Goal: Task Accomplishment & Management: Use online tool/utility

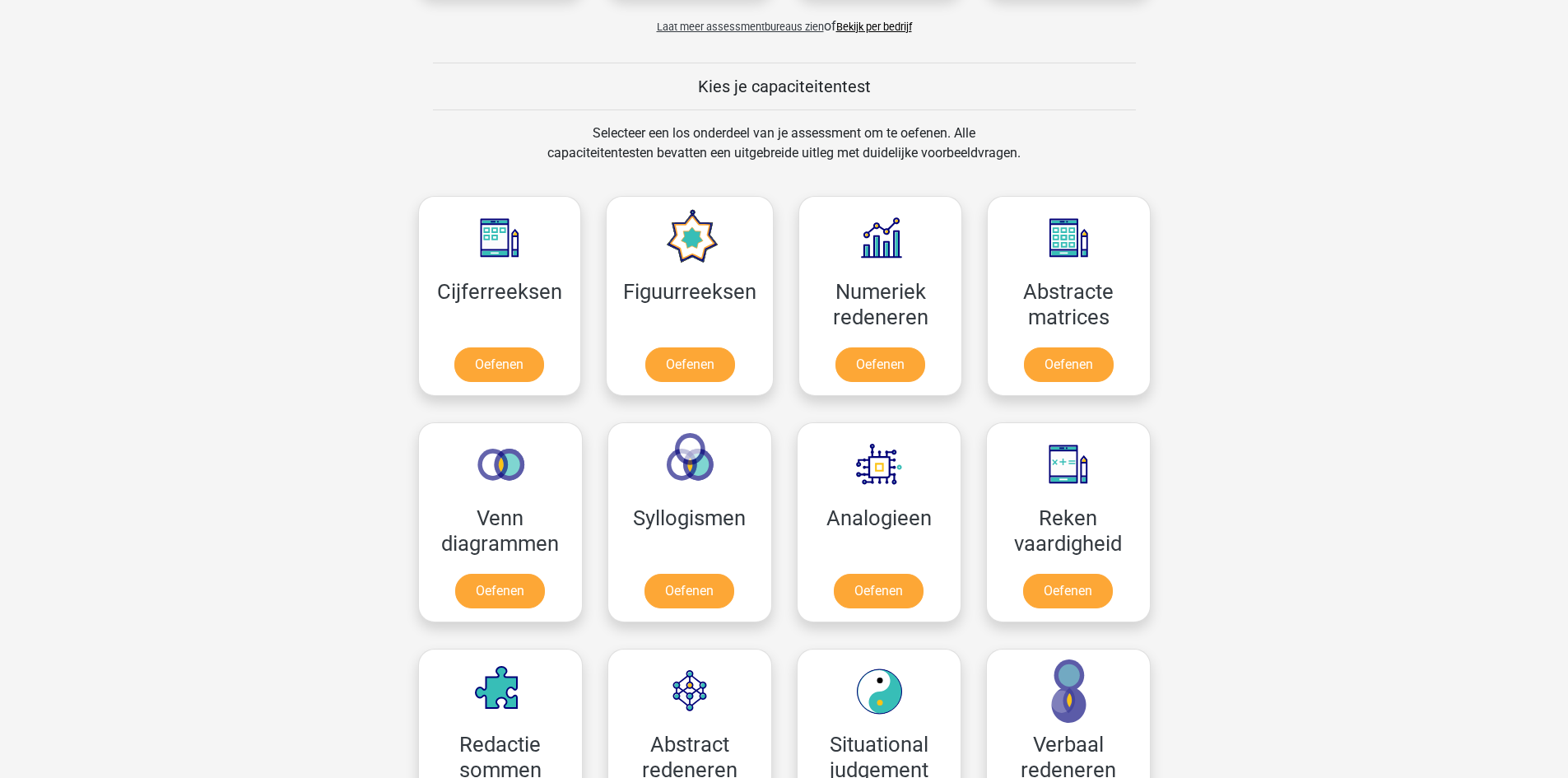
scroll to position [494, 0]
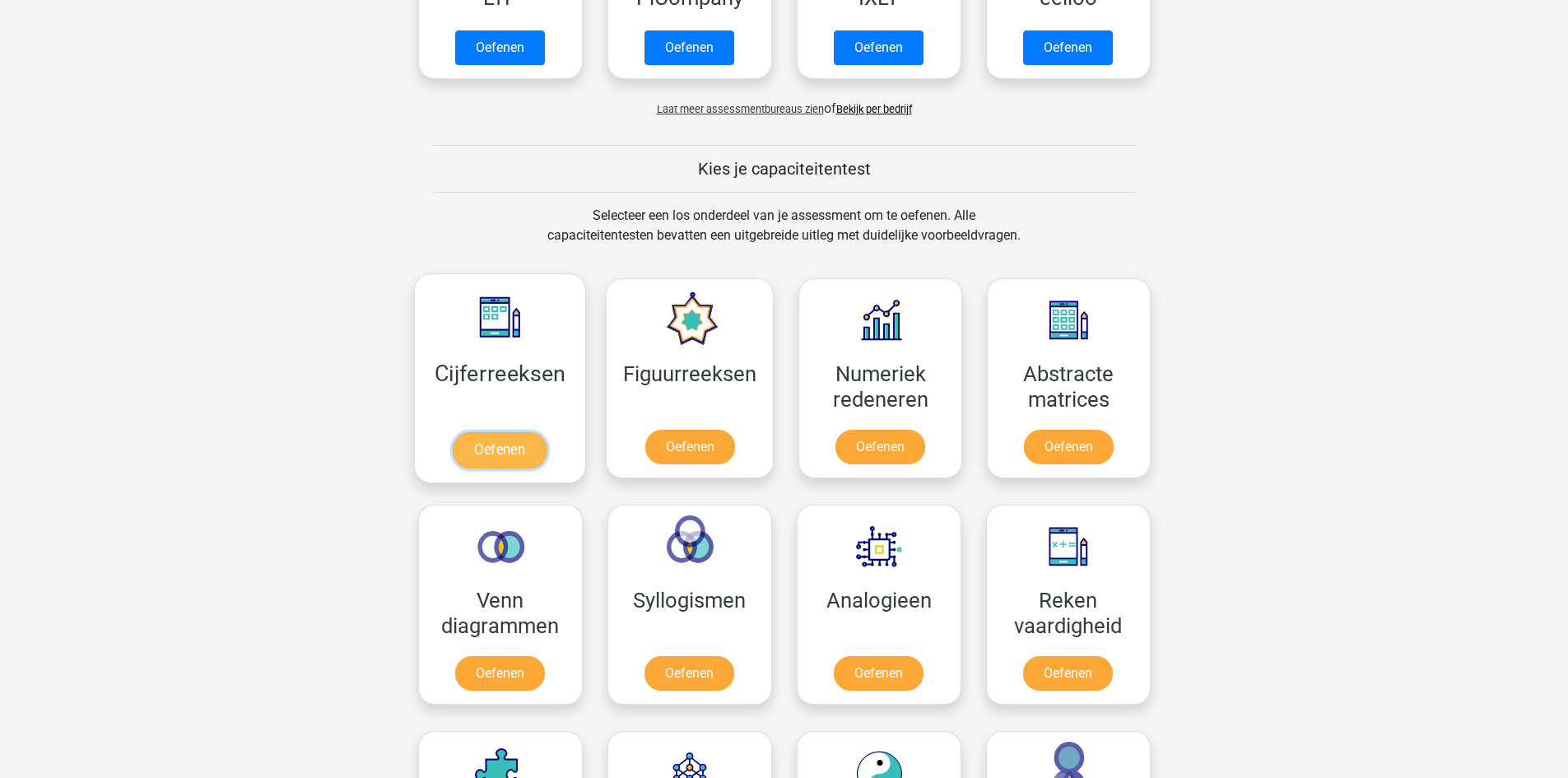
click at [498, 451] on link "Oefenen" at bounding box center [499, 450] width 94 height 36
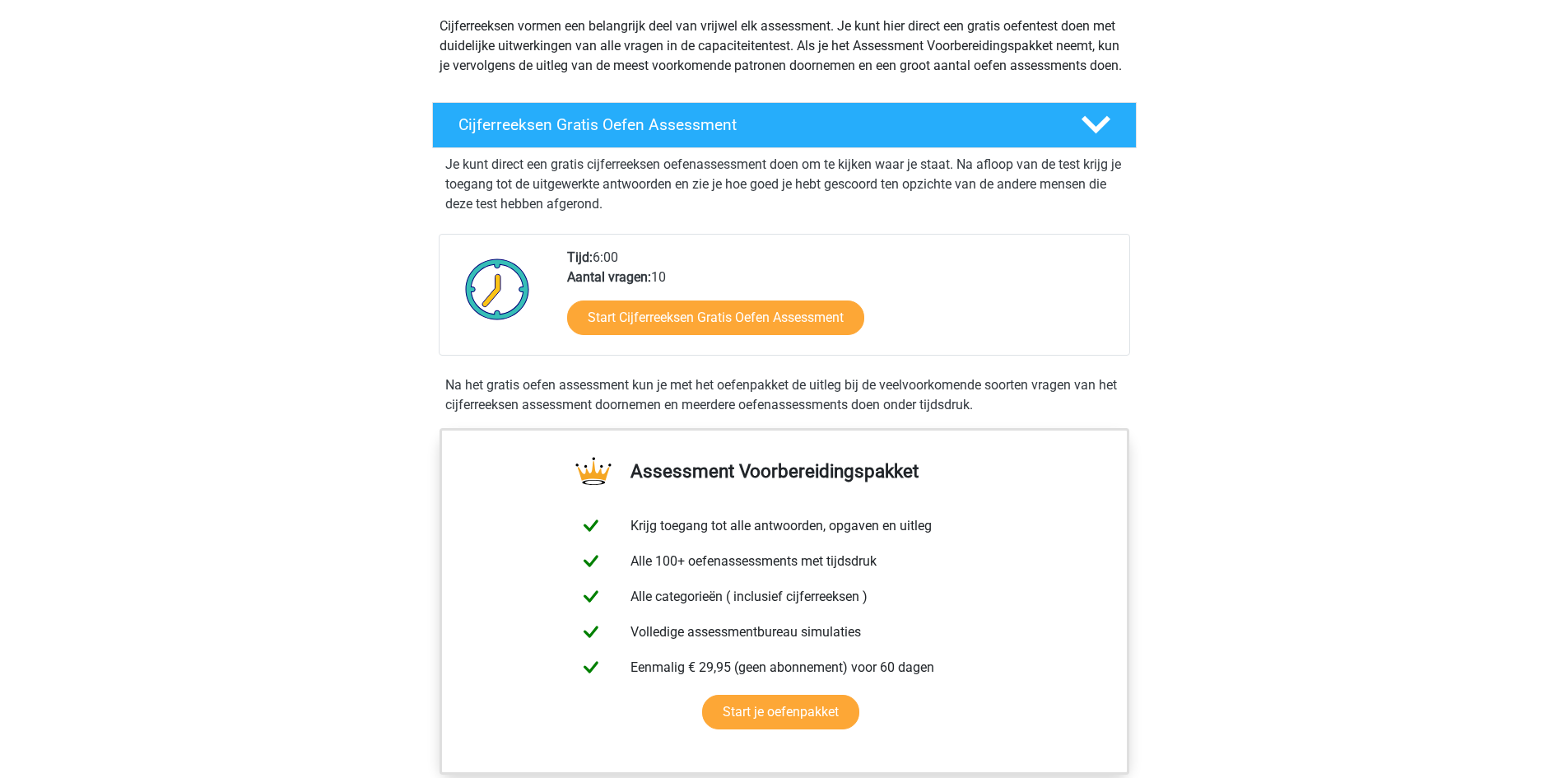
scroll to position [247, 0]
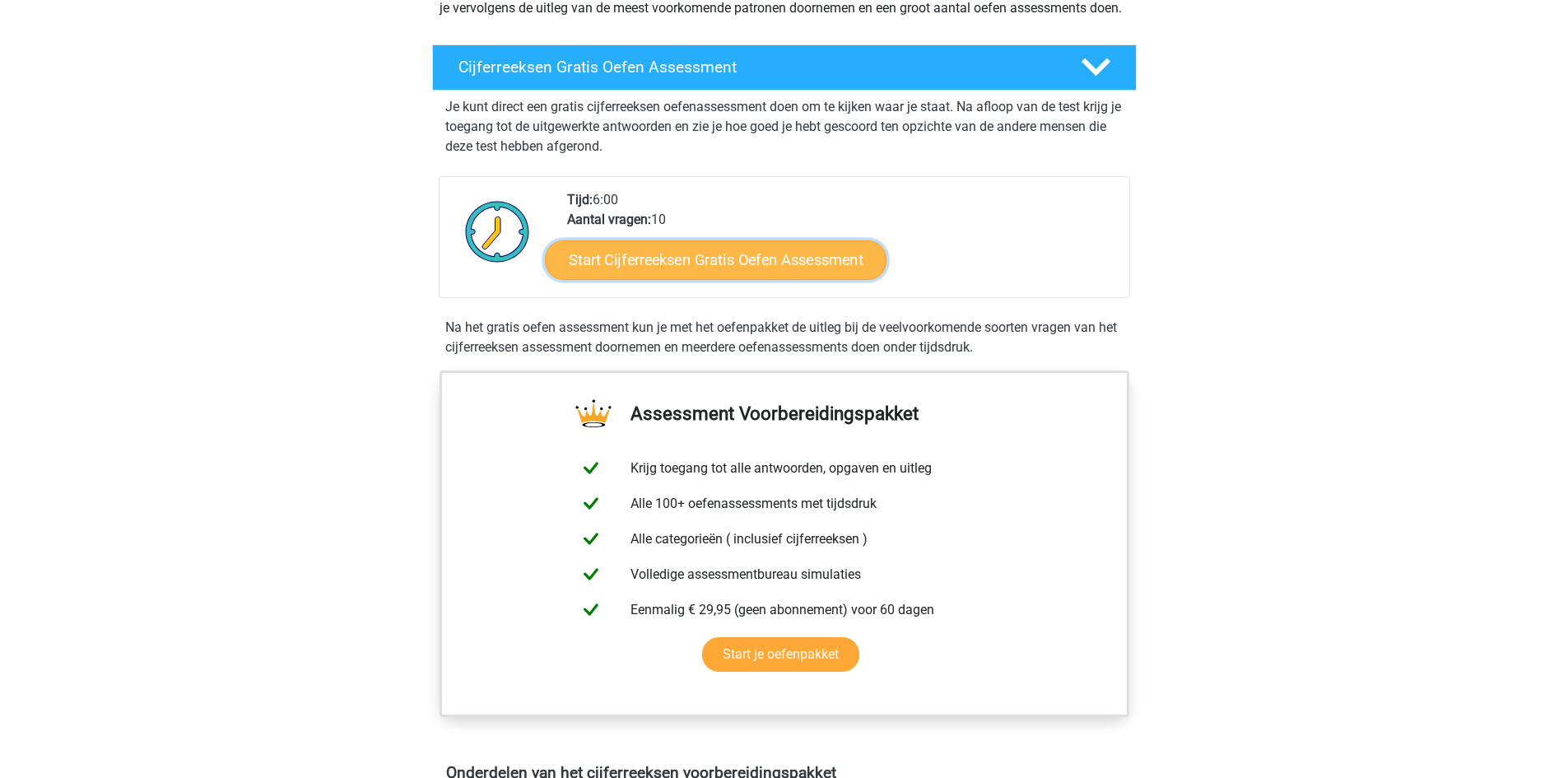
click at [810, 279] on link "Start Cijferreeksen Gratis Oefen Assessment" at bounding box center [715, 259] width 342 height 40
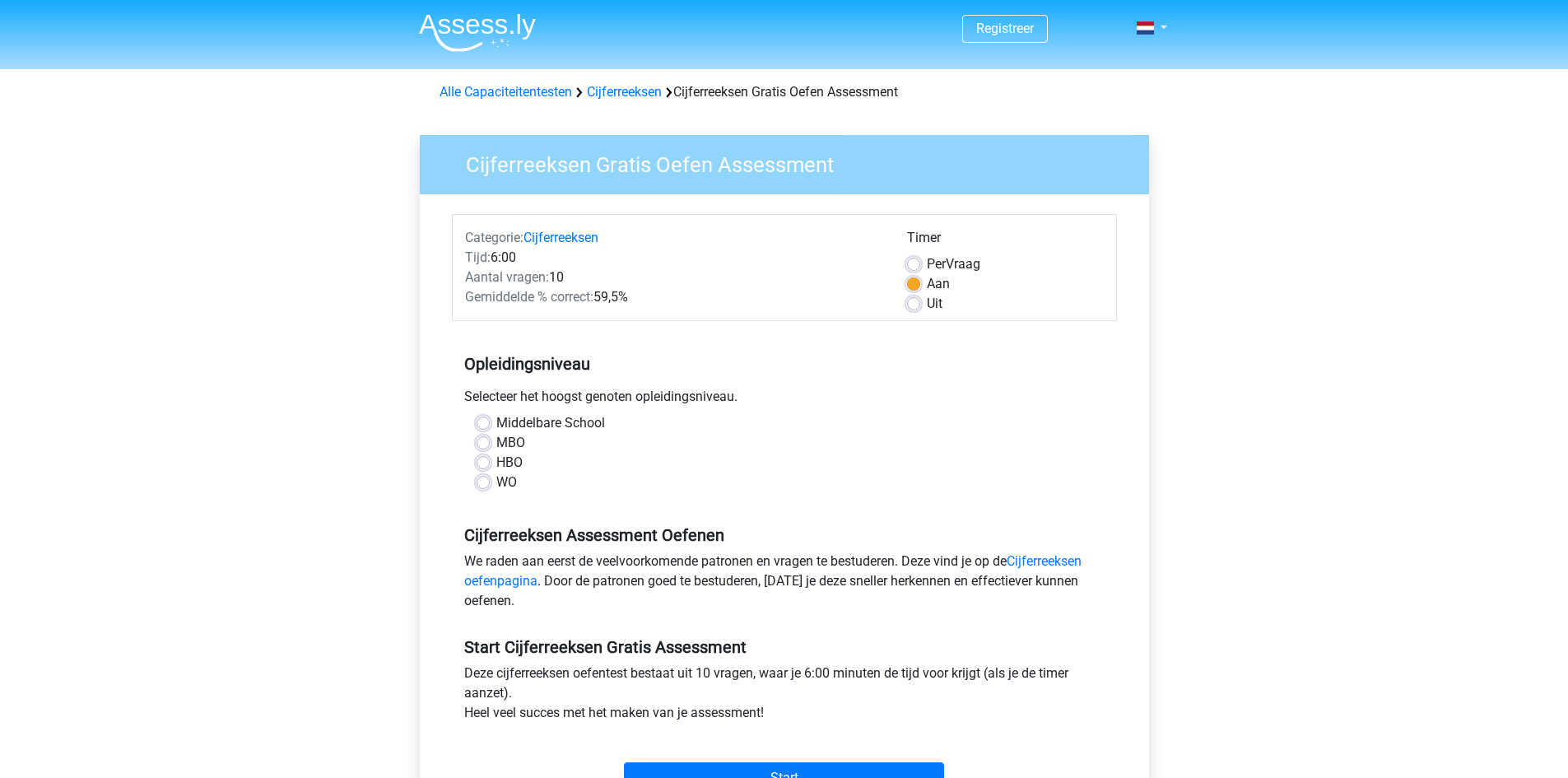
click at [497, 425] on label "Middelbare School" at bounding box center [551, 423] width 108 height 20
click at [484, 425] on input "Middelbare School" at bounding box center [483, 421] width 13 height 16
radio input "true"
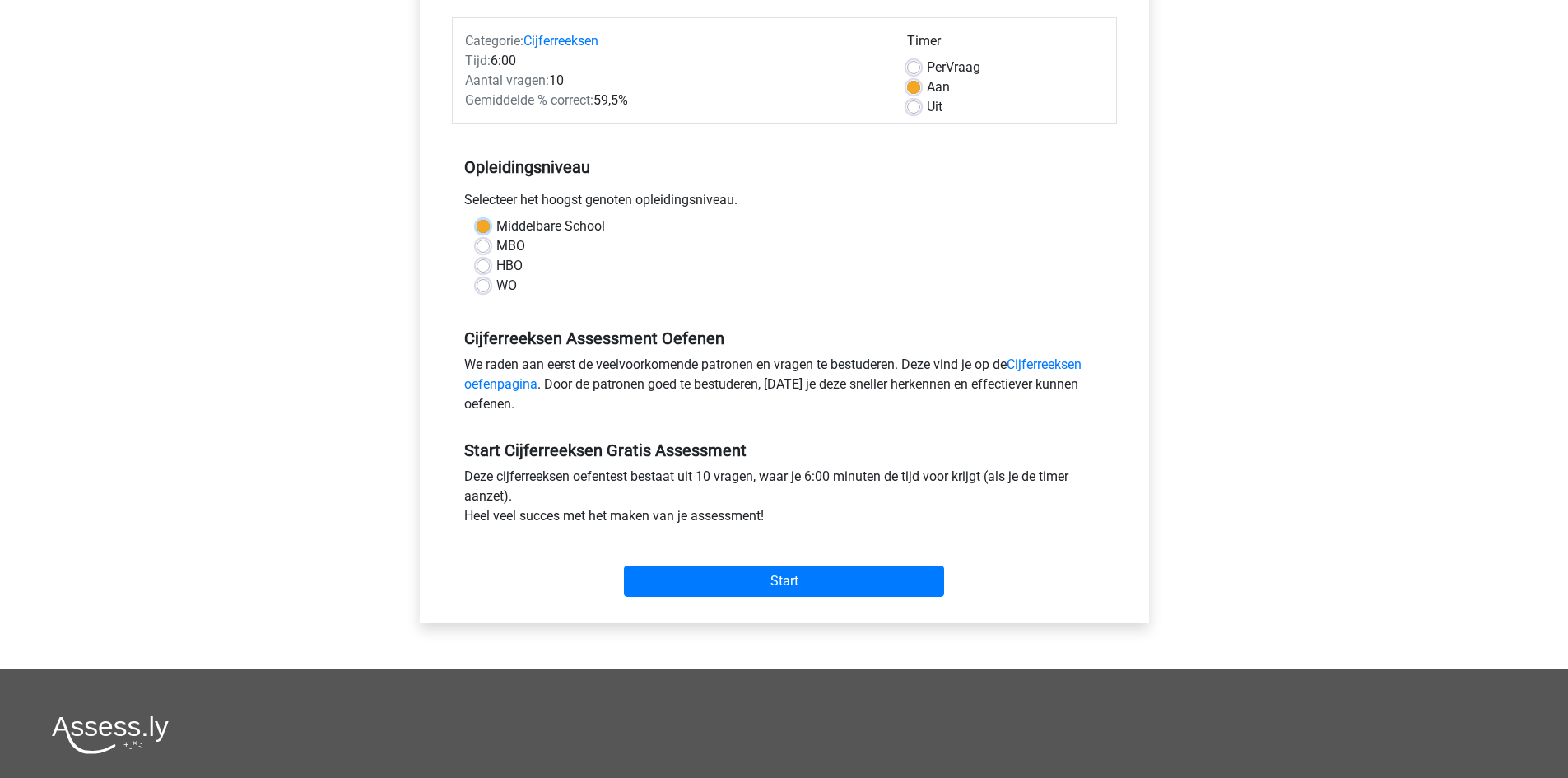
scroll to position [247, 0]
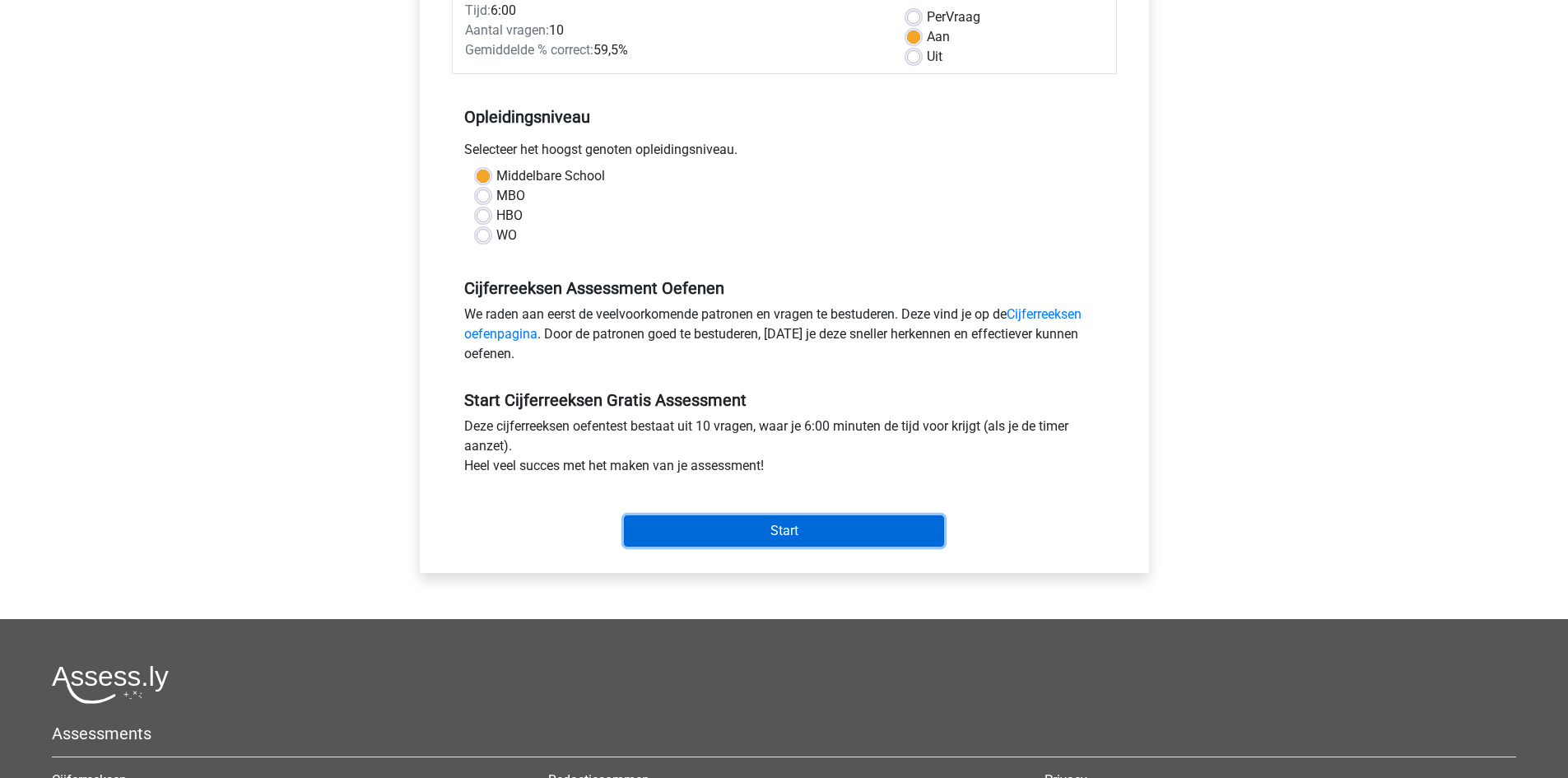
click at [785, 532] on input "Start" at bounding box center [784, 531] width 320 height 31
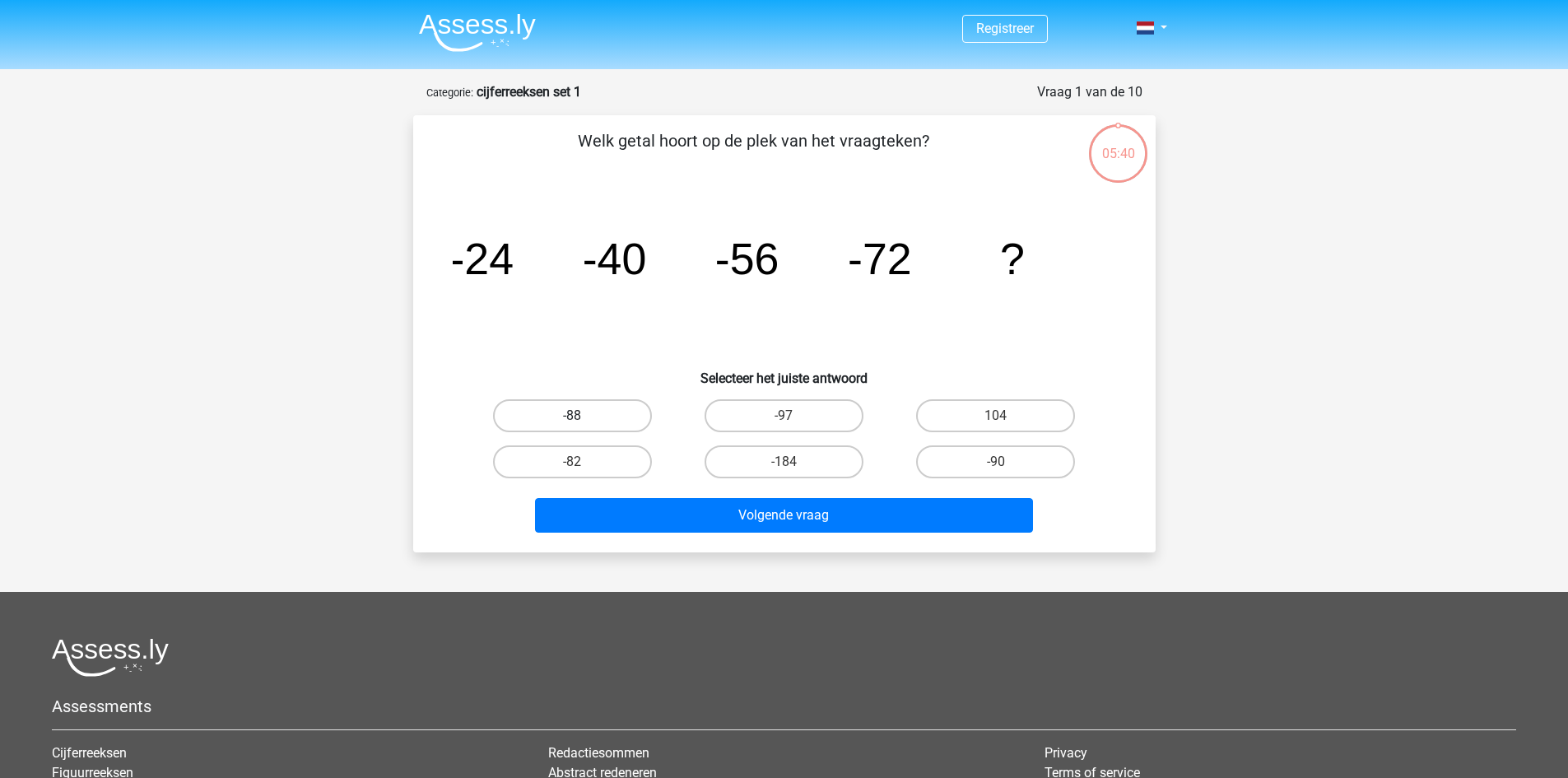
click at [566, 420] on label "-88" at bounding box center [572, 416] width 159 height 33
click at [572, 420] on input "-88" at bounding box center [577, 421] width 10 height 10
radio input "true"
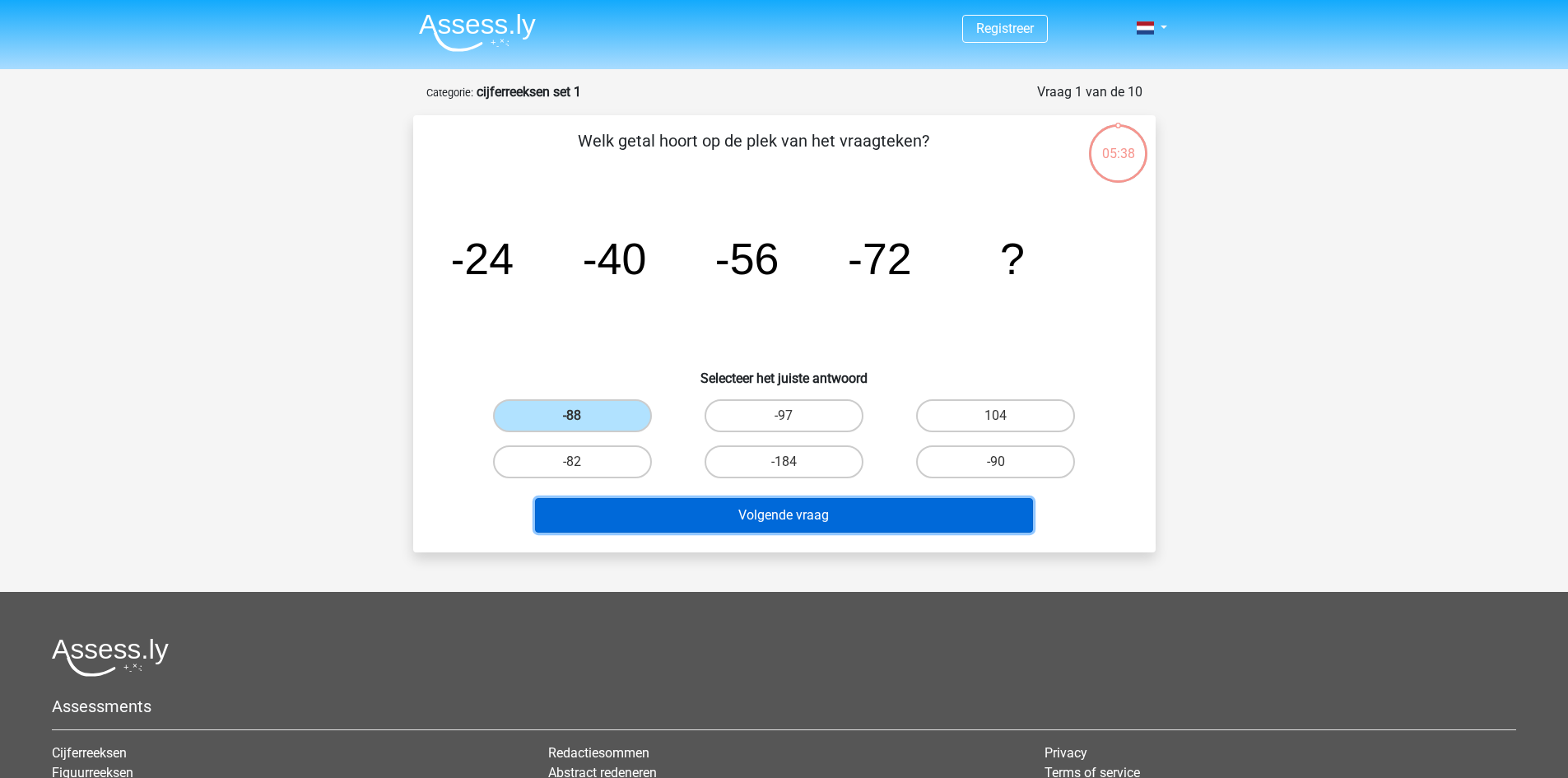
click at [824, 517] on button "Volgende vraag" at bounding box center [784, 516] width 498 height 34
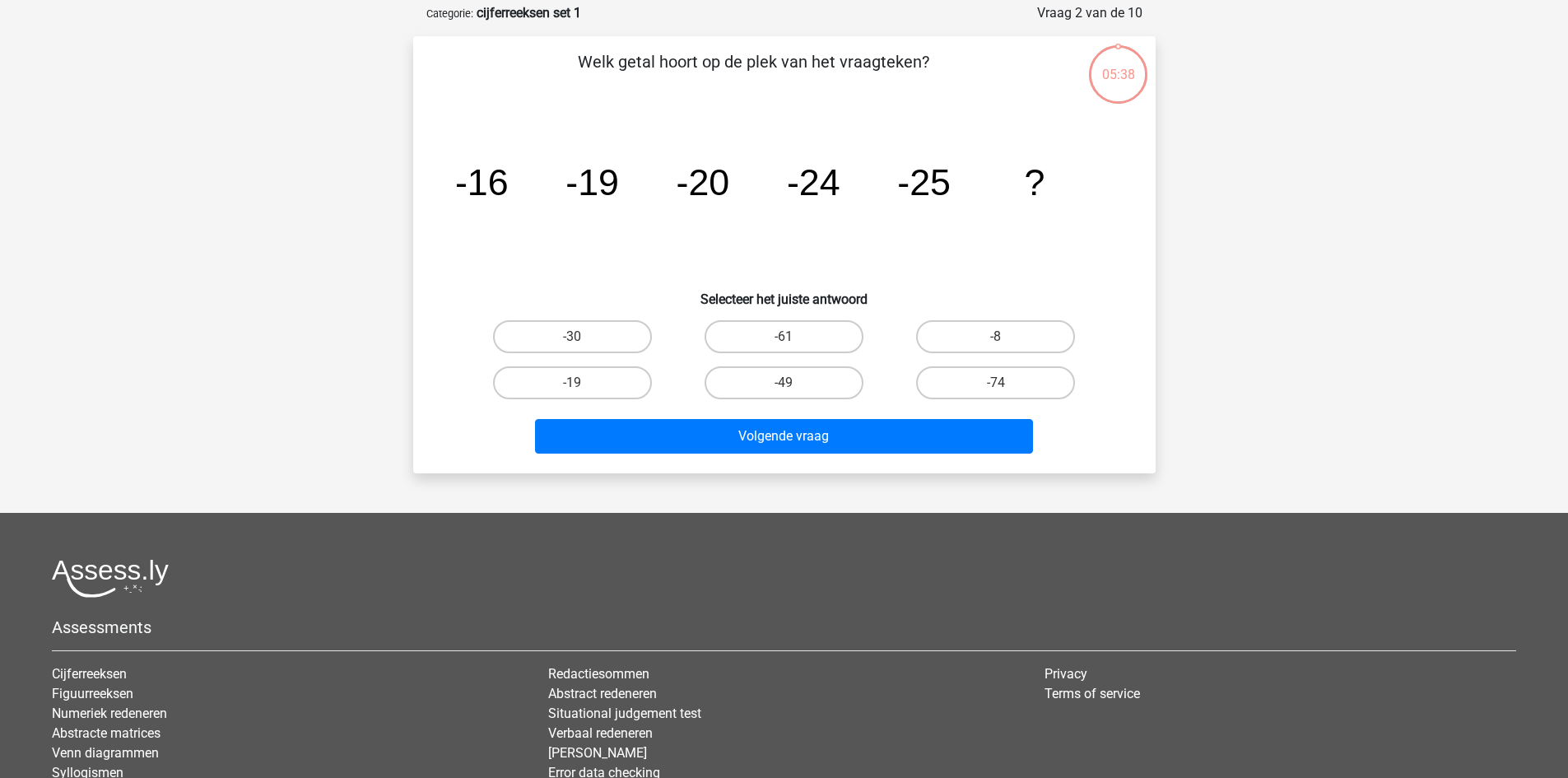
scroll to position [83, 0]
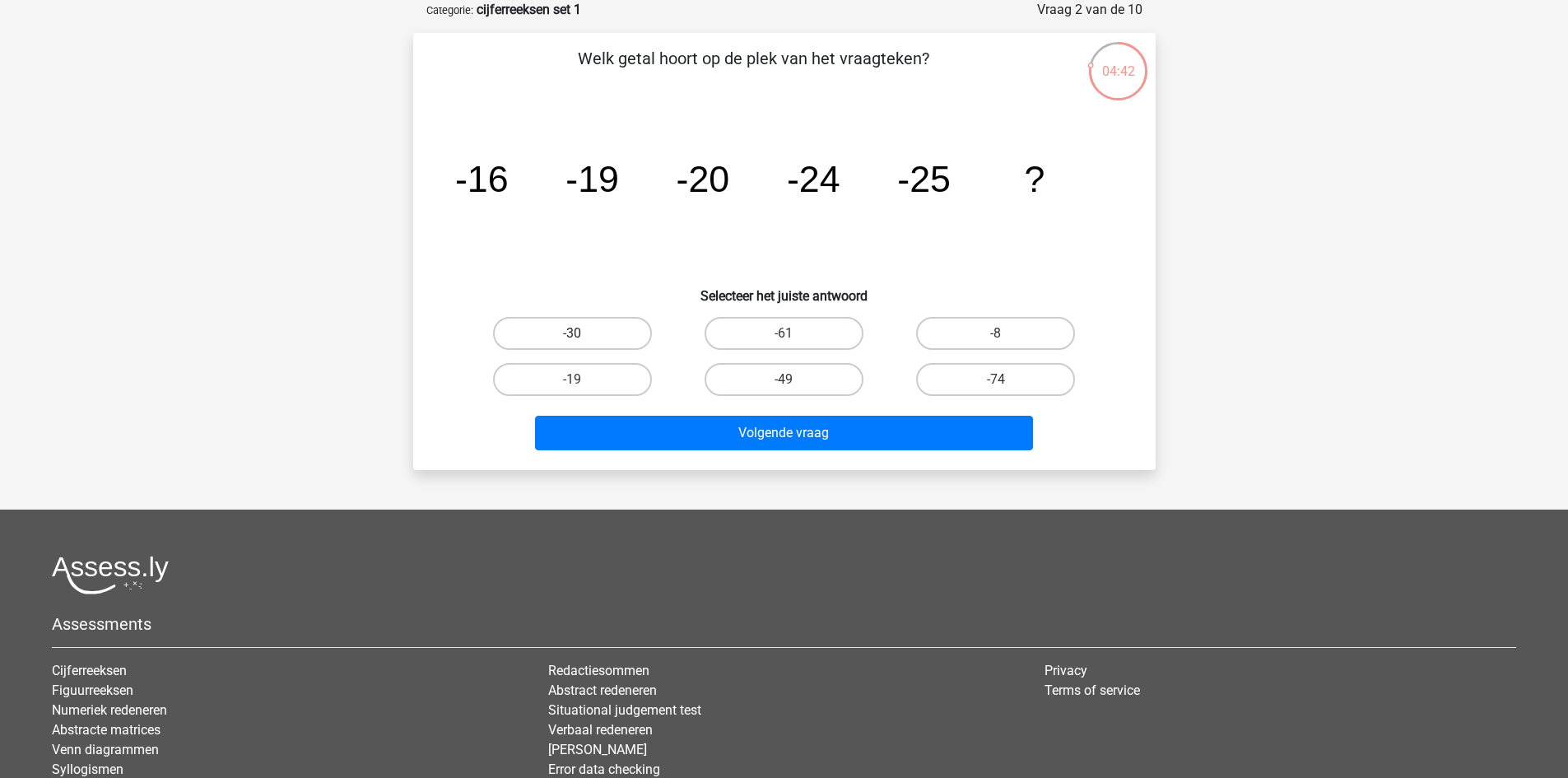
click at [585, 335] on label "-30" at bounding box center [572, 333] width 159 height 33
click at [583, 335] on input "-30" at bounding box center [577, 338] width 10 height 10
radio input "true"
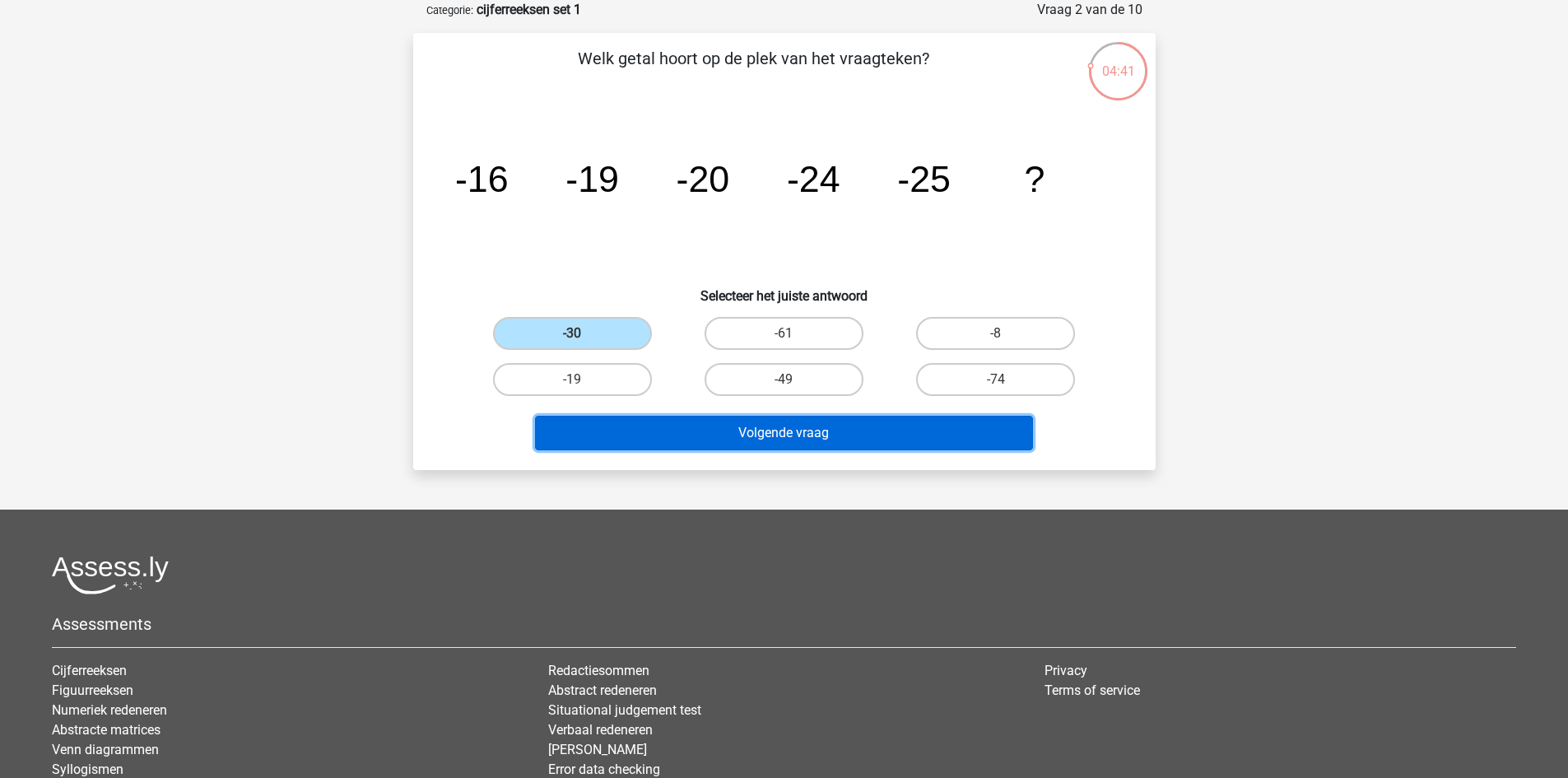
click at [768, 426] on button "Volgende vraag" at bounding box center [784, 433] width 498 height 34
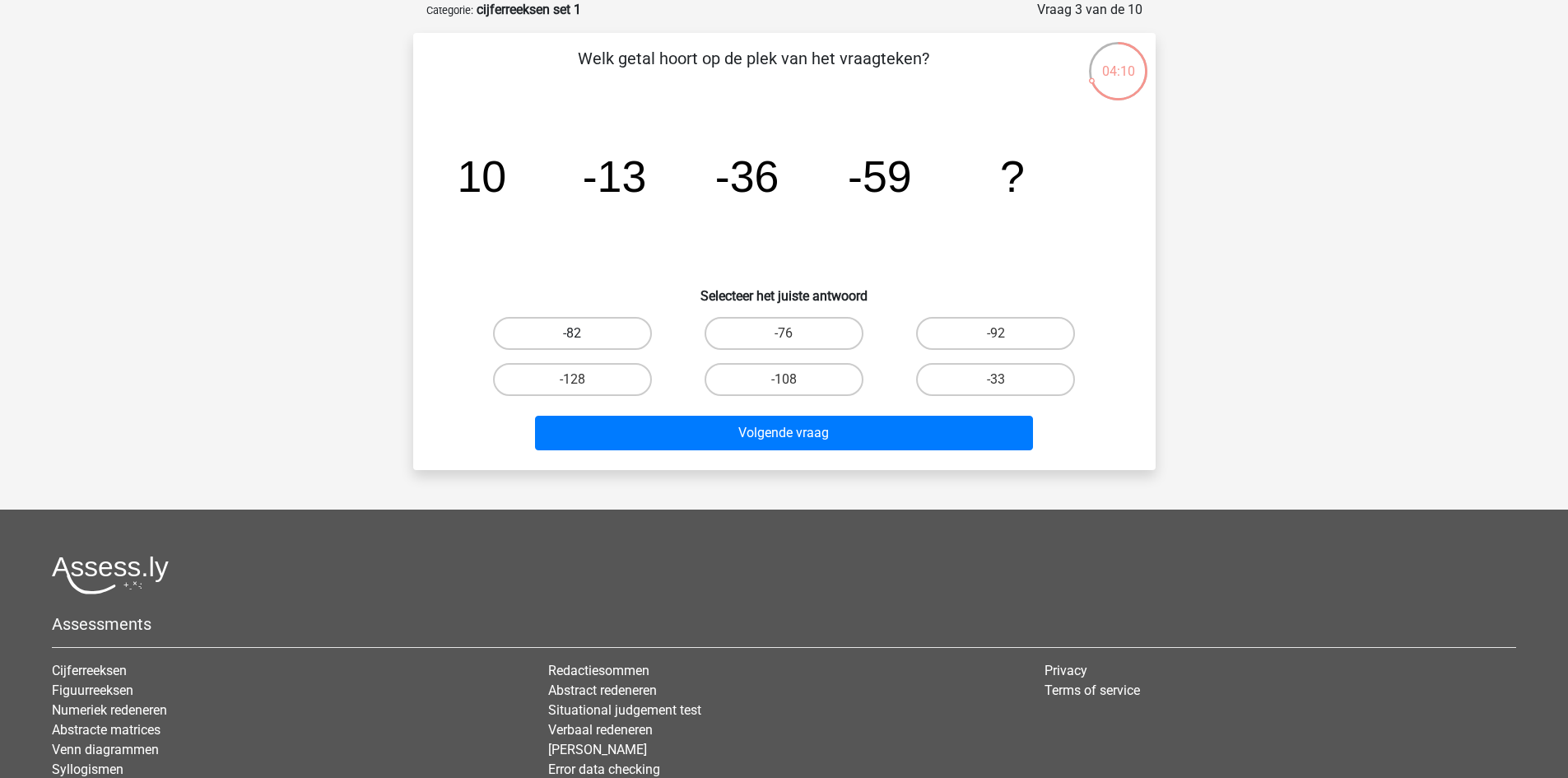
click at [612, 335] on label "-82" at bounding box center [572, 333] width 159 height 33
click at [583, 335] on input "-82" at bounding box center [577, 338] width 10 height 10
radio input "true"
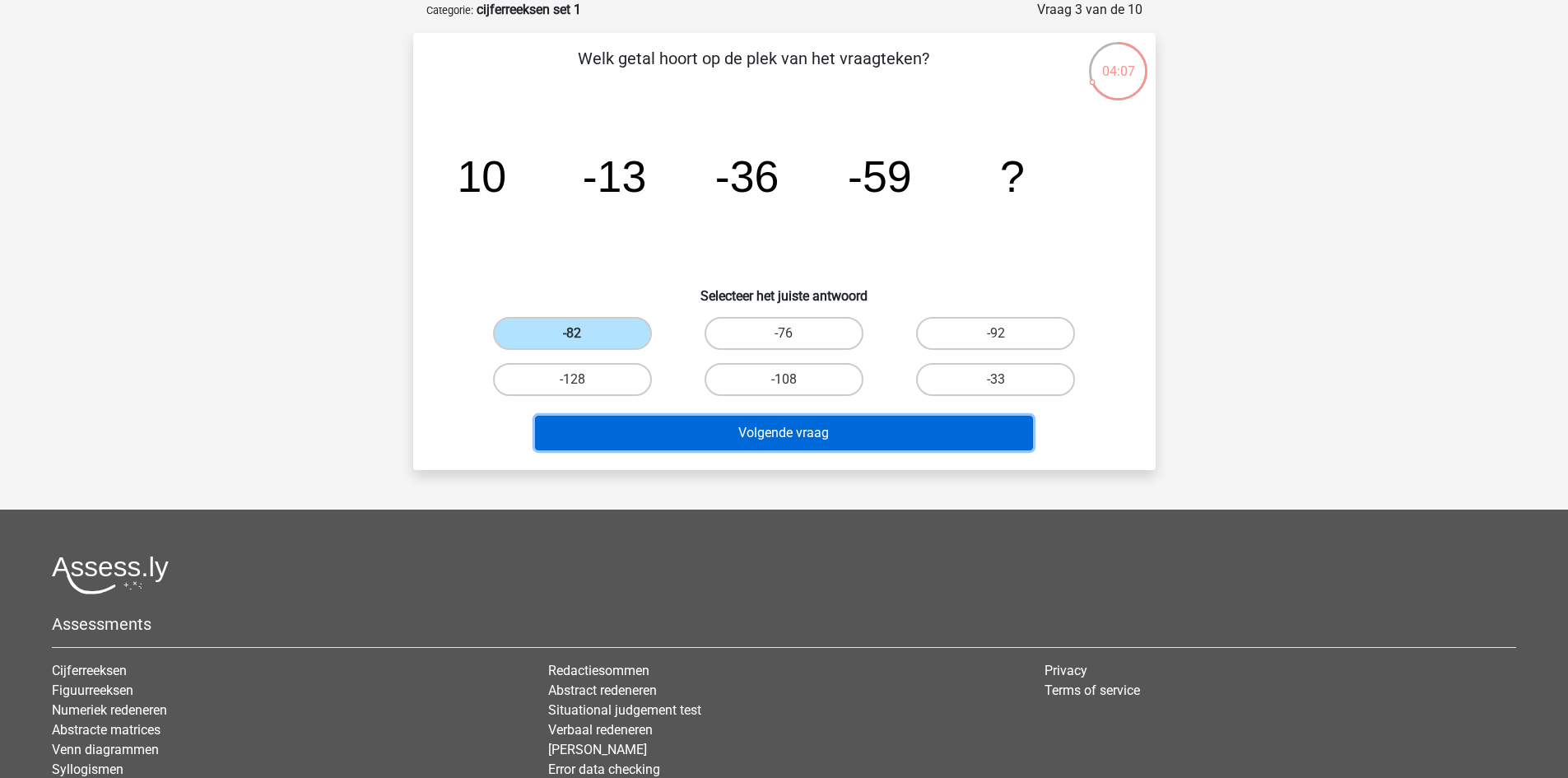
click at [768, 434] on button "Volgende vraag" at bounding box center [784, 433] width 498 height 34
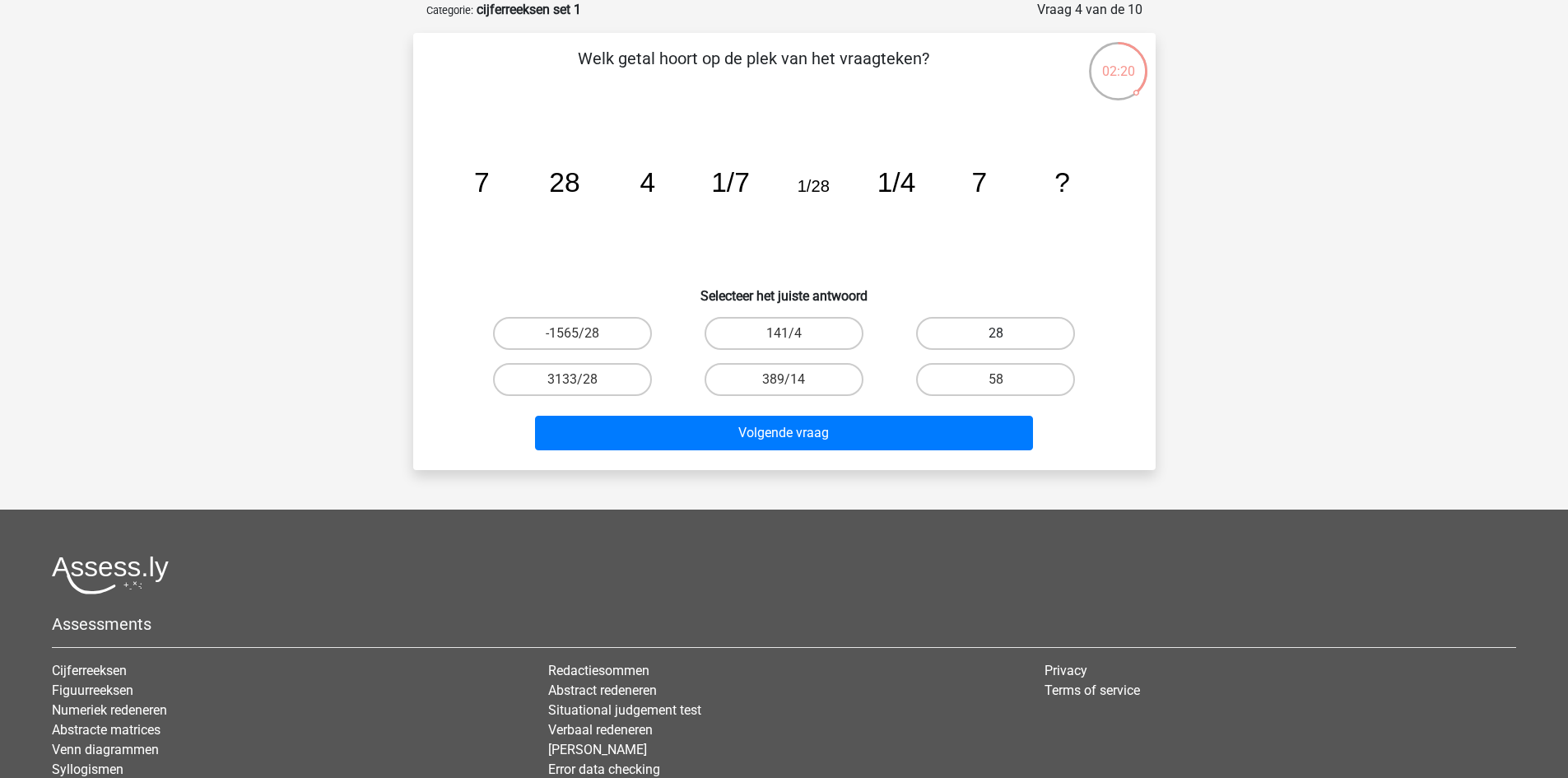
click at [1007, 330] on label "28" at bounding box center [996, 333] width 159 height 33
click at [1007, 333] on input "28" at bounding box center [1001, 338] width 10 height 10
radio input "true"
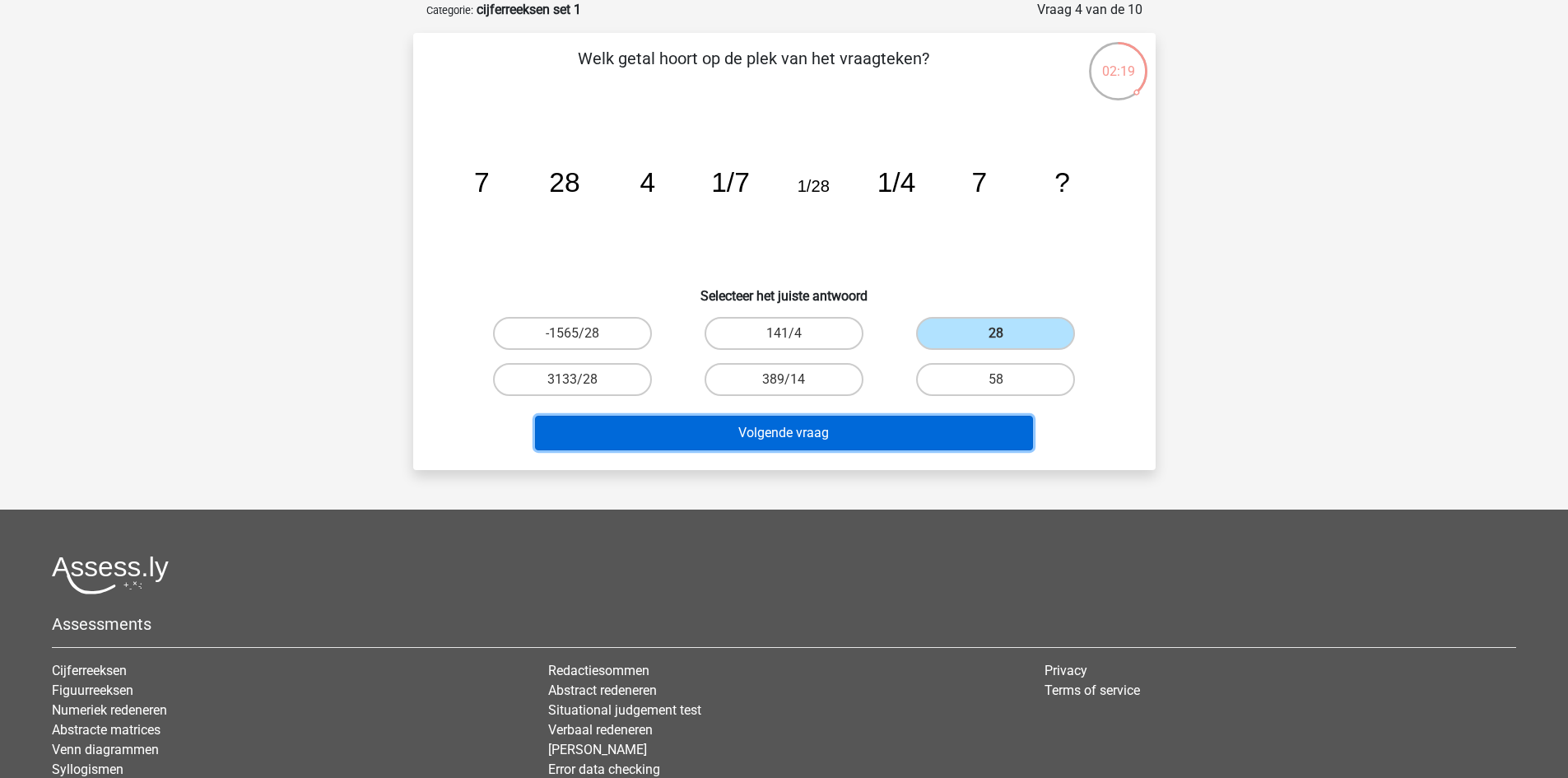
click at [835, 430] on button "Volgende vraag" at bounding box center [784, 433] width 498 height 34
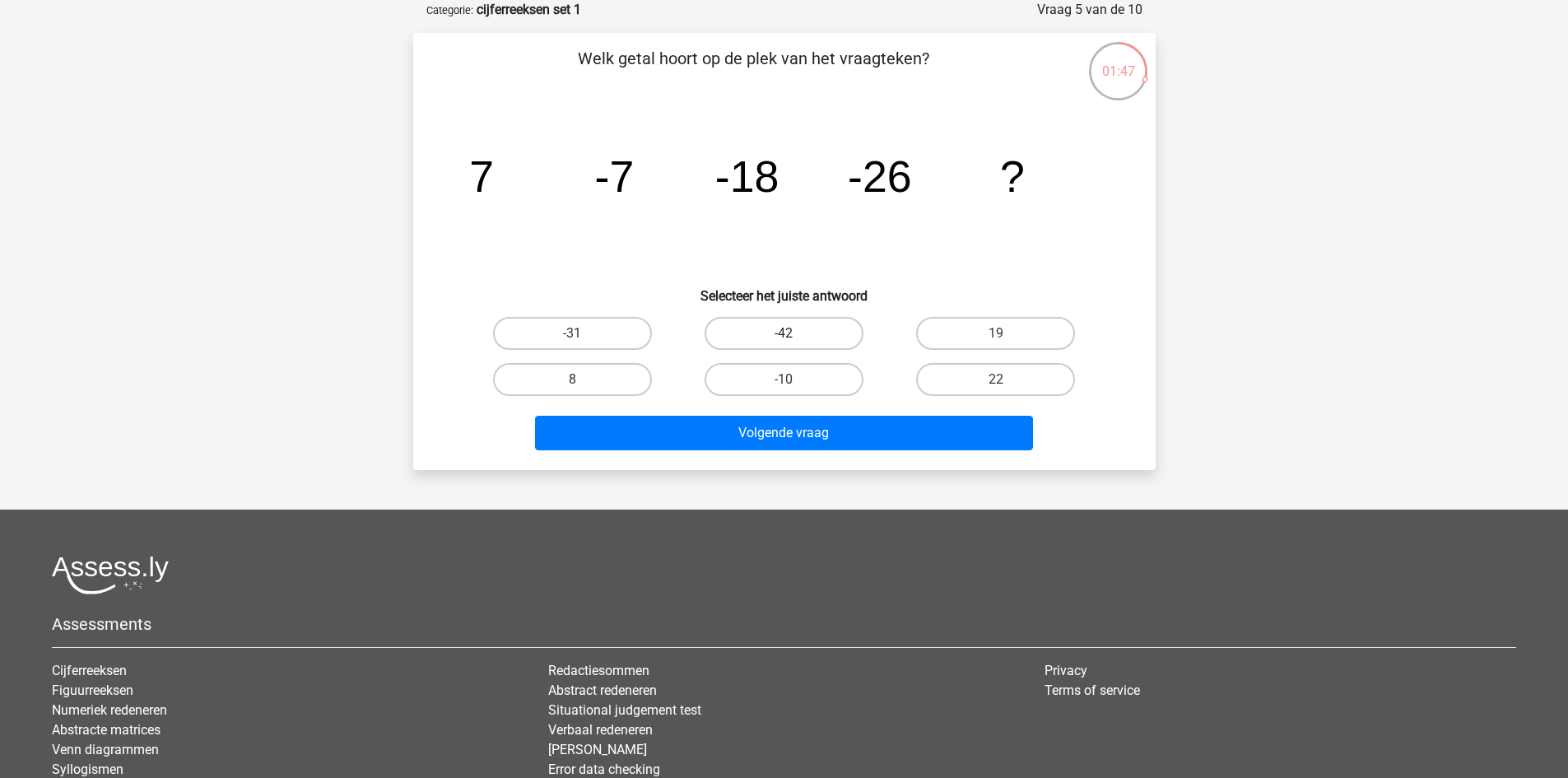
click at [793, 330] on label "-42" at bounding box center [784, 333] width 159 height 33
click at [793, 333] on input "-42" at bounding box center [789, 338] width 10 height 10
radio input "true"
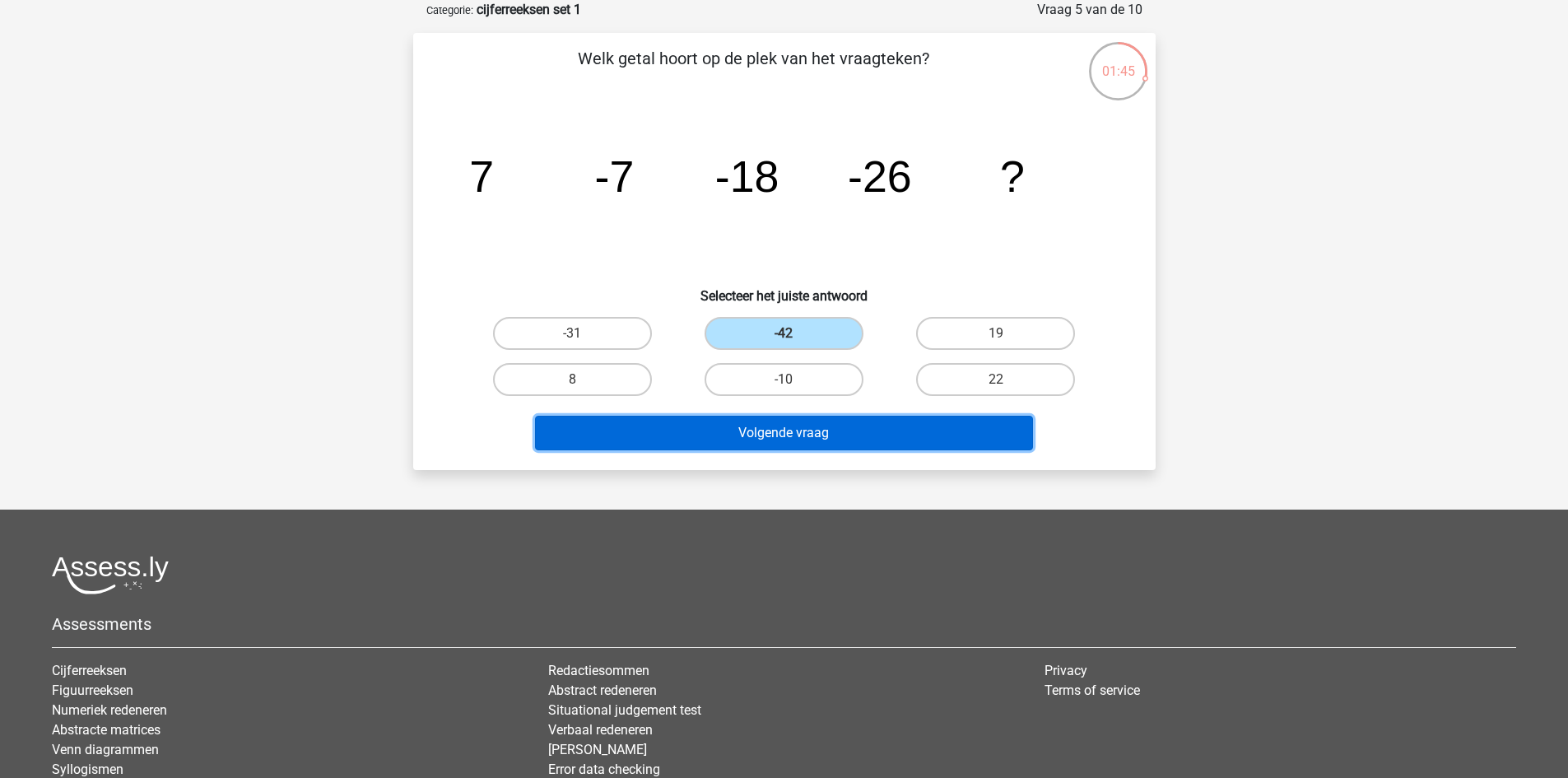
click at [830, 432] on button "Volgende vraag" at bounding box center [784, 433] width 498 height 34
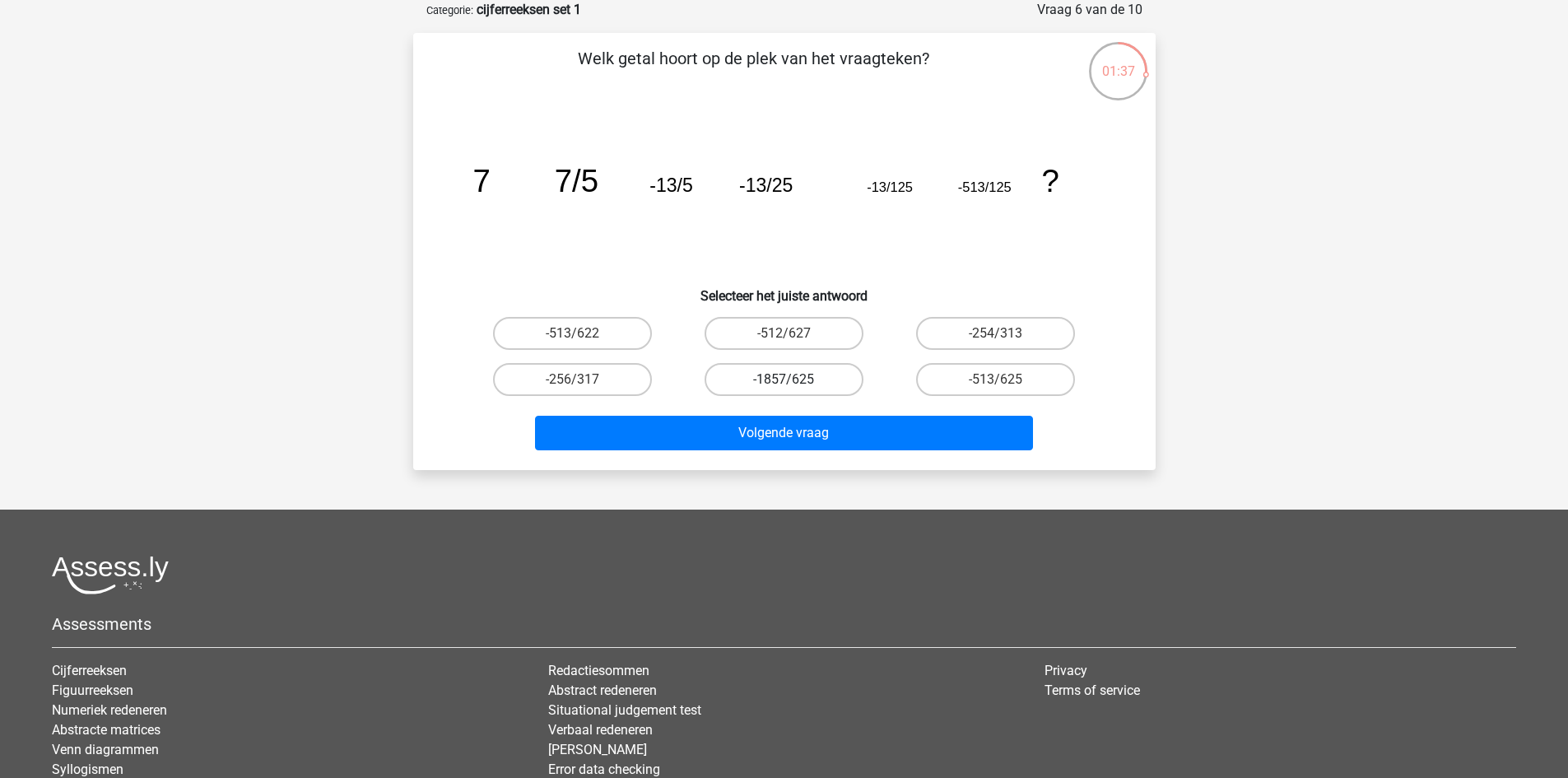
click at [825, 373] on label "-1857/625" at bounding box center [784, 380] width 159 height 33
click at [794, 380] on input "-1857/625" at bounding box center [789, 385] width 10 height 10
radio input "true"
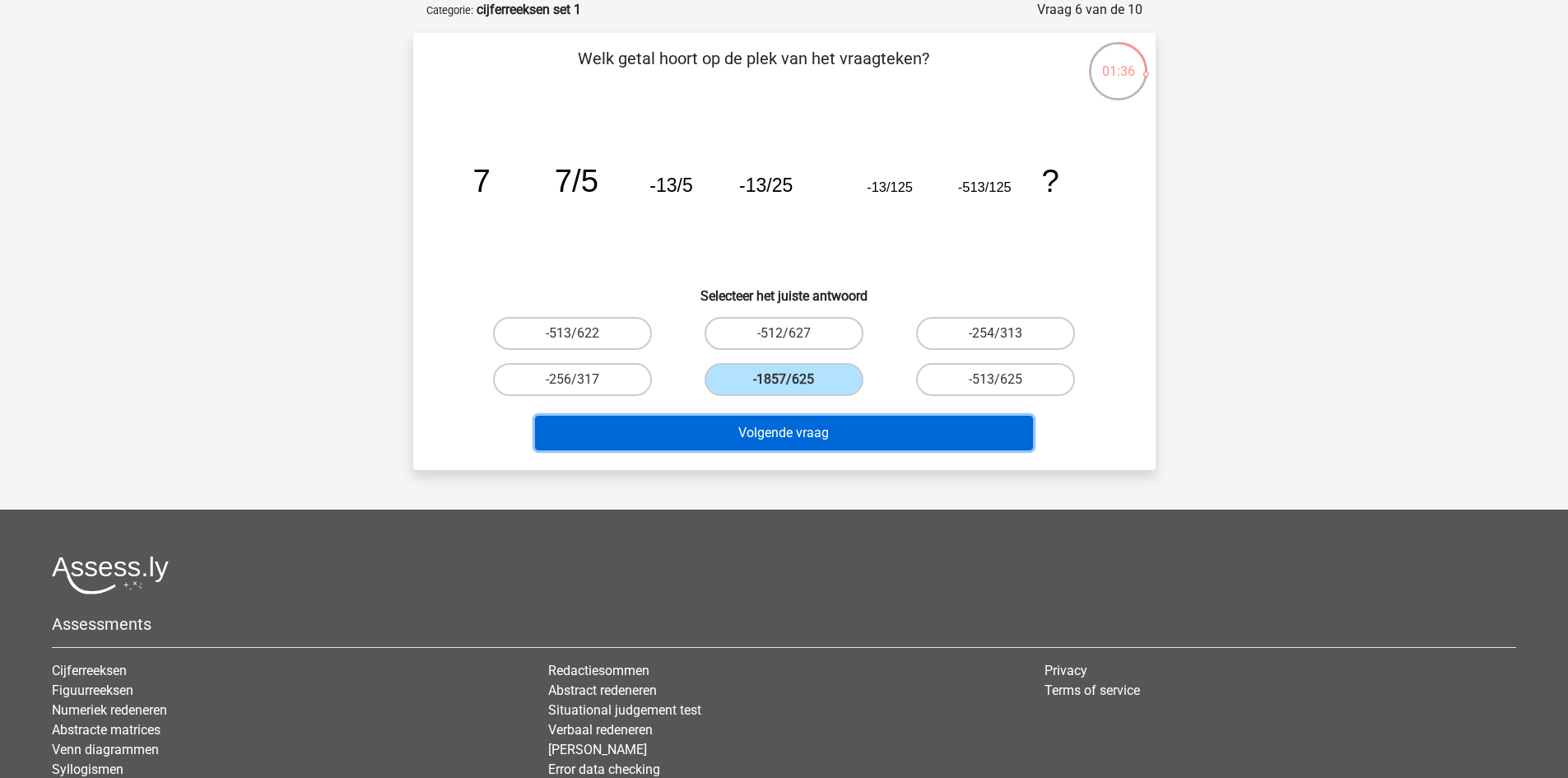
click at [823, 429] on button "Volgende vraag" at bounding box center [784, 433] width 498 height 34
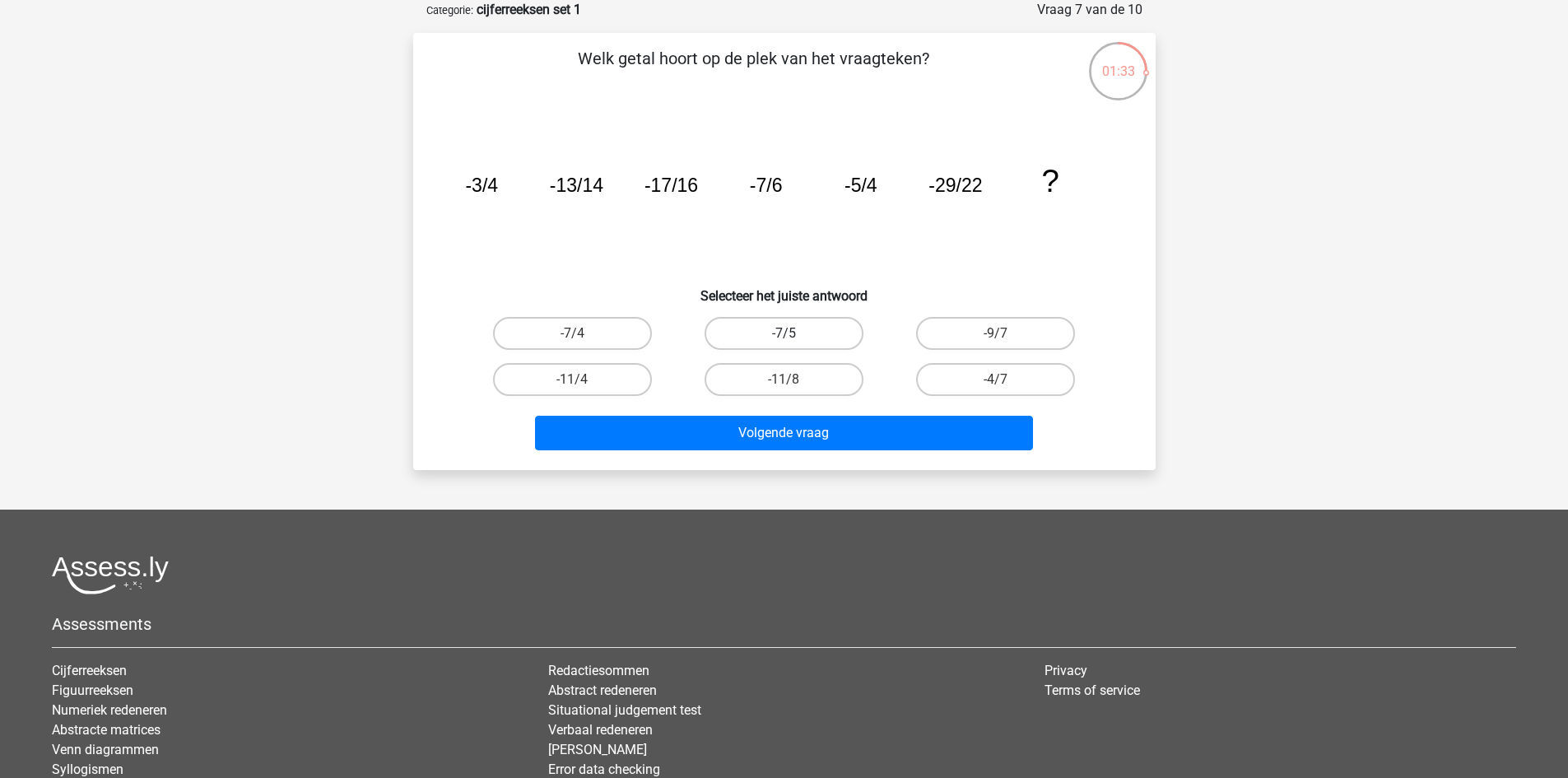
click at [803, 329] on label "-7/5" at bounding box center [784, 333] width 159 height 33
click at [794, 333] on input "-7/5" at bounding box center [789, 338] width 10 height 10
radio input "true"
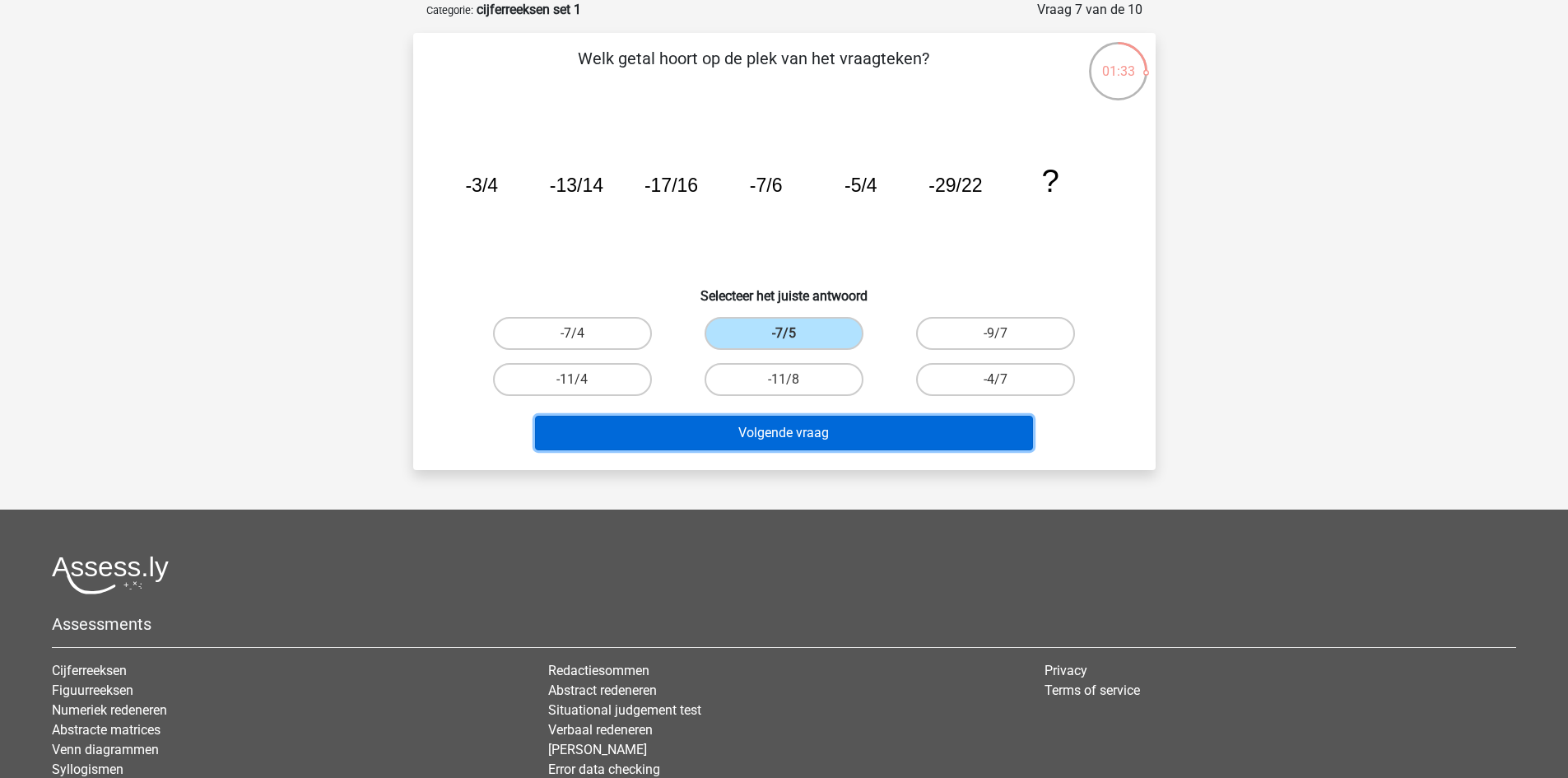
click at [818, 429] on button "Volgende vraag" at bounding box center [784, 433] width 498 height 34
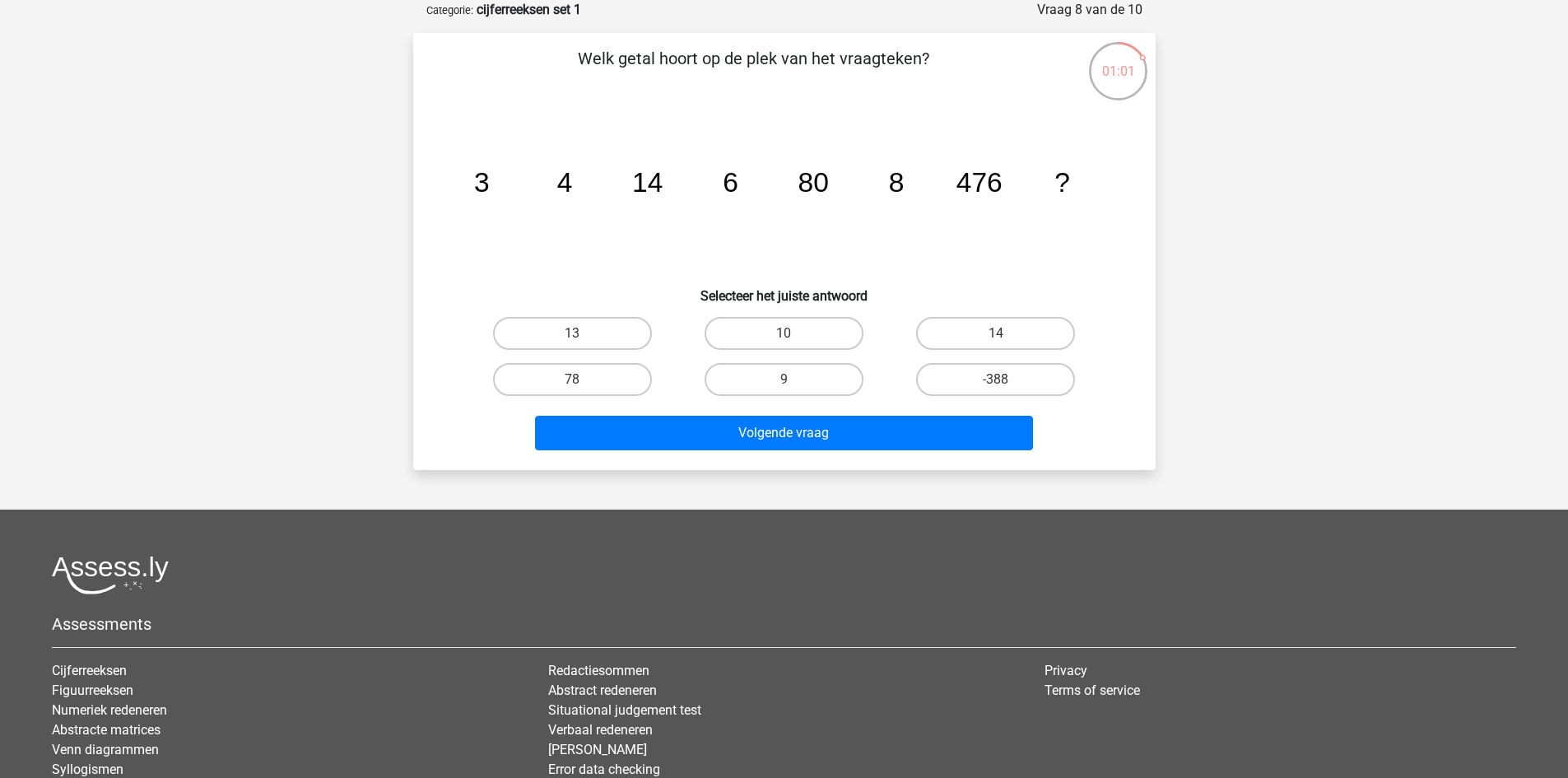
click at [793, 335] on input "10" at bounding box center [789, 338] width 10 height 10
radio input "true"
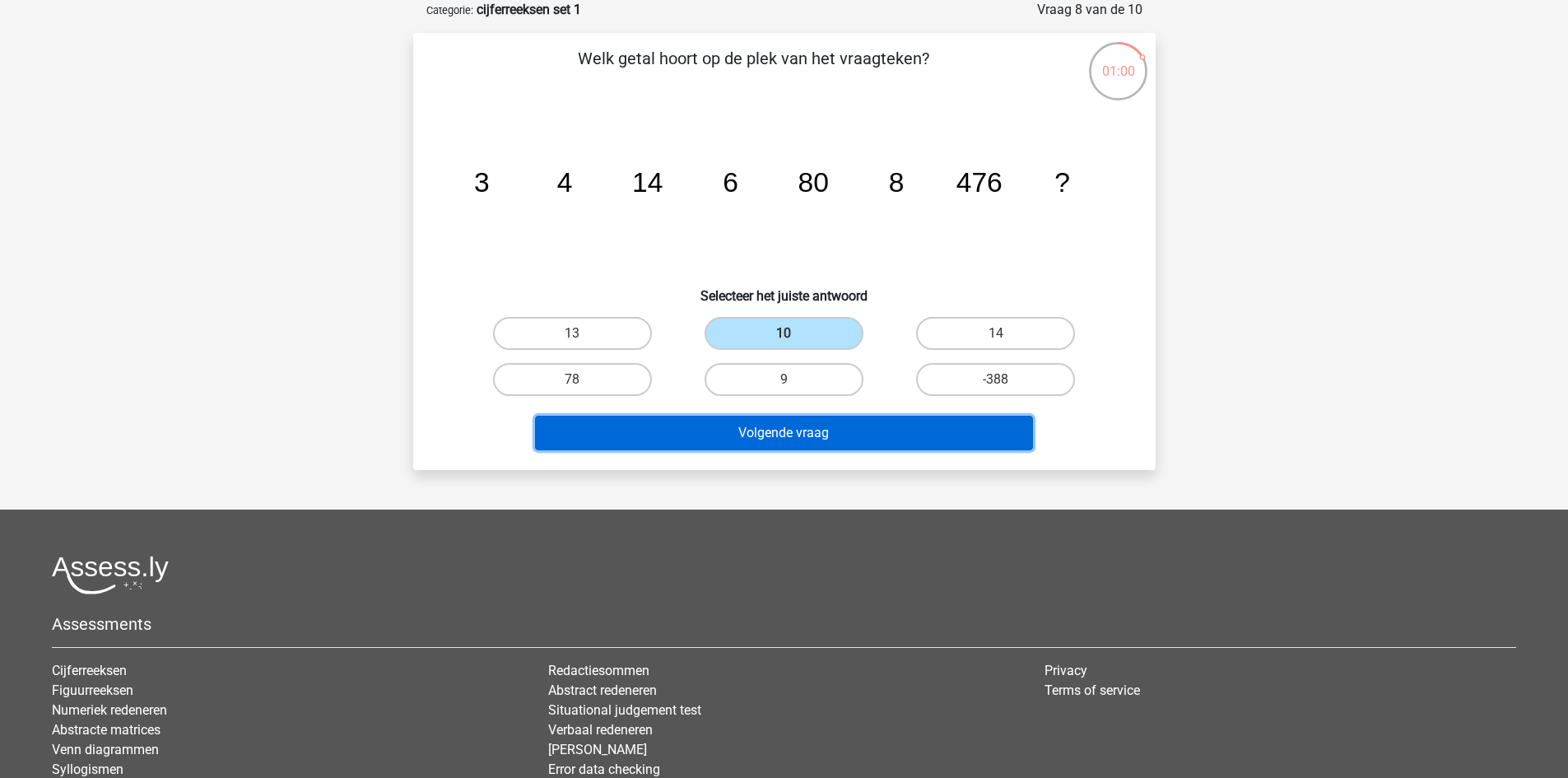
click at [857, 425] on button "Volgende vraag" at bounding box center [784, 433] width 498 height 34
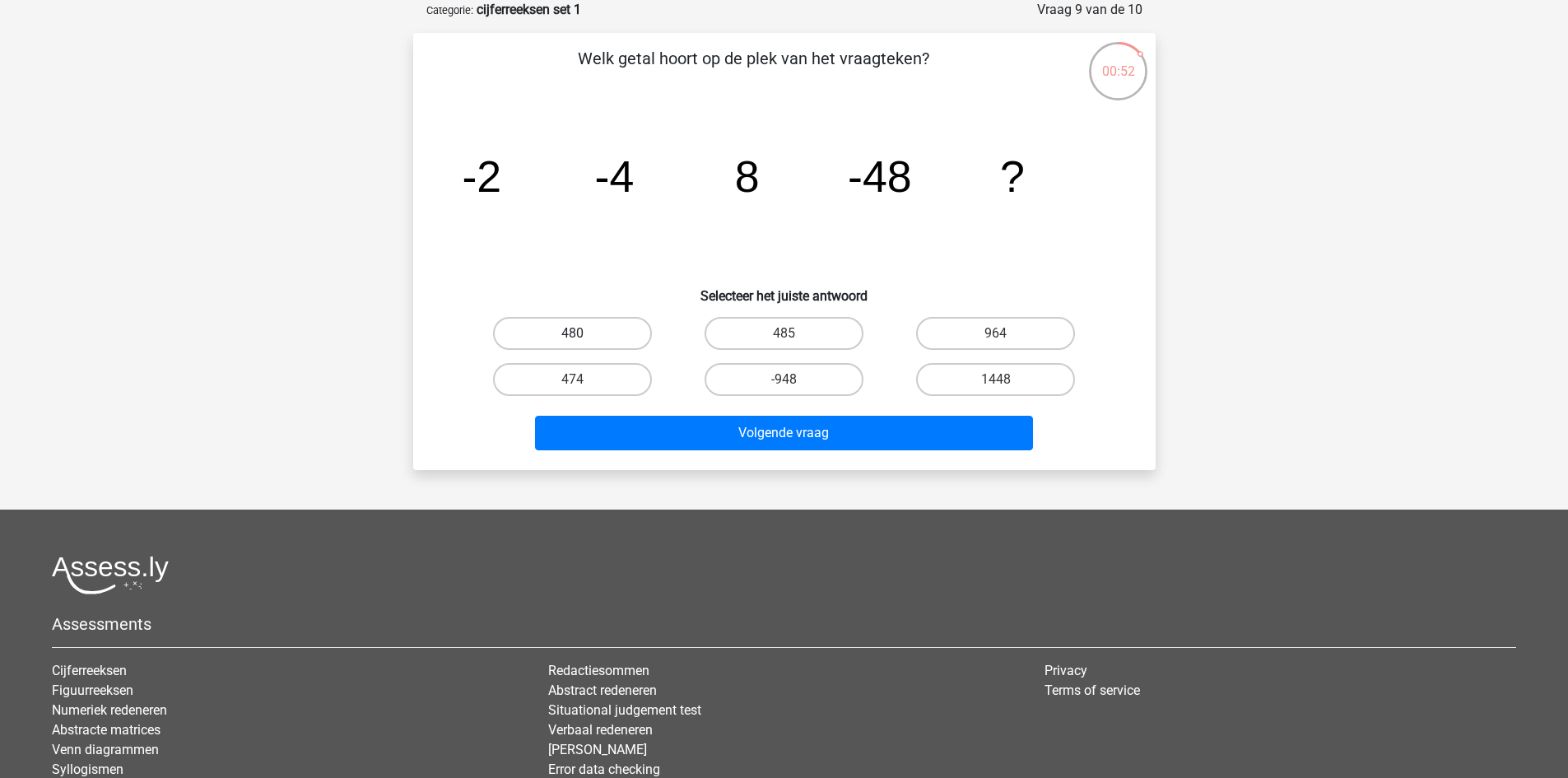
click at [569, 336] on label "480" at bounding box center [572, 333] width 159 height 33
click at [572, 336] on input "480" at bounding box center [577, 338] width 10 height 10
radio input "true"
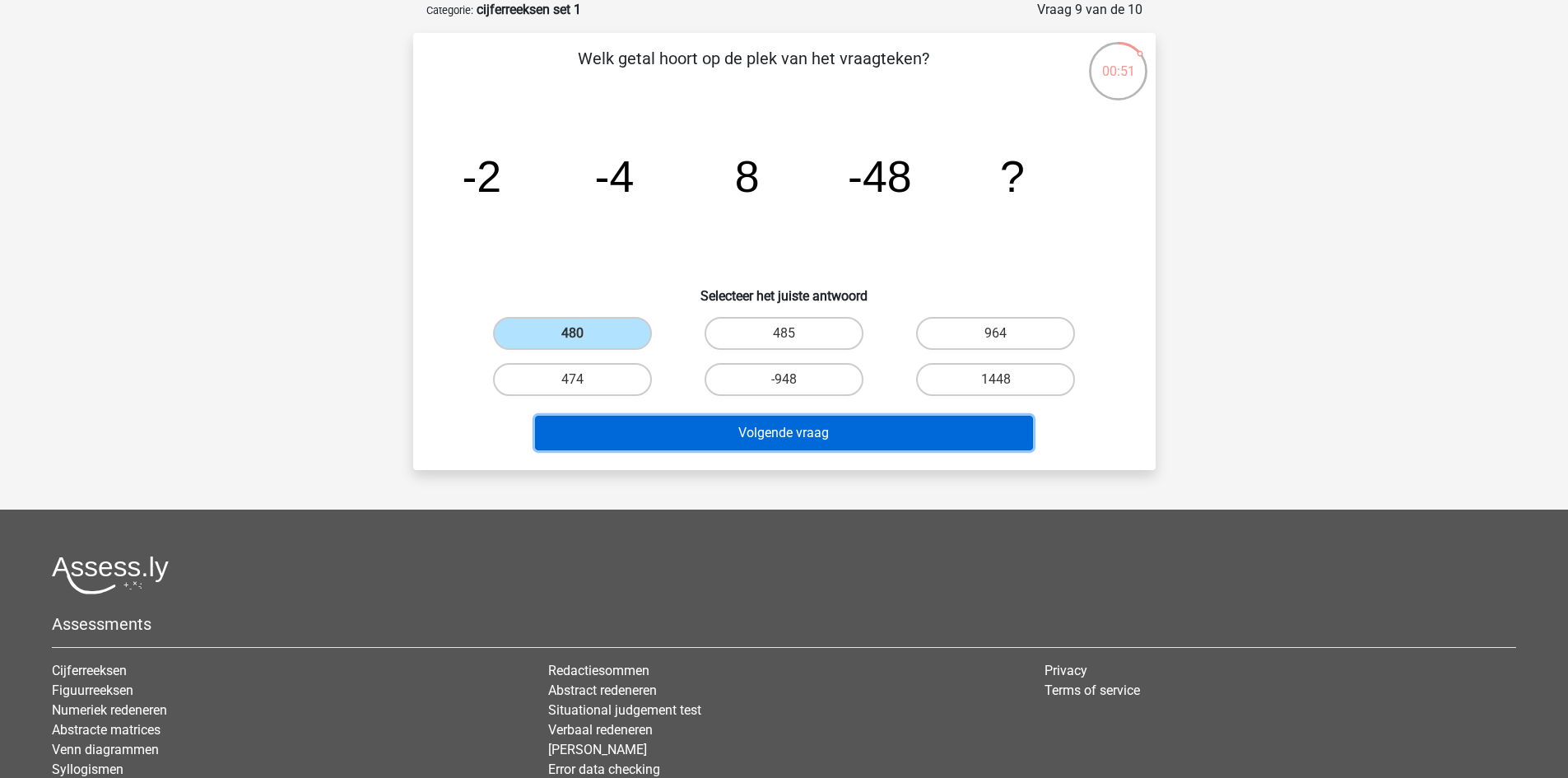
click at [846, 435] on button "Volgende vraag" at bounding box center [784, 433] width 498 height 34
click at [748, 439] on button "Resultaten" at bounding box center [784, 433] width 498 height 34
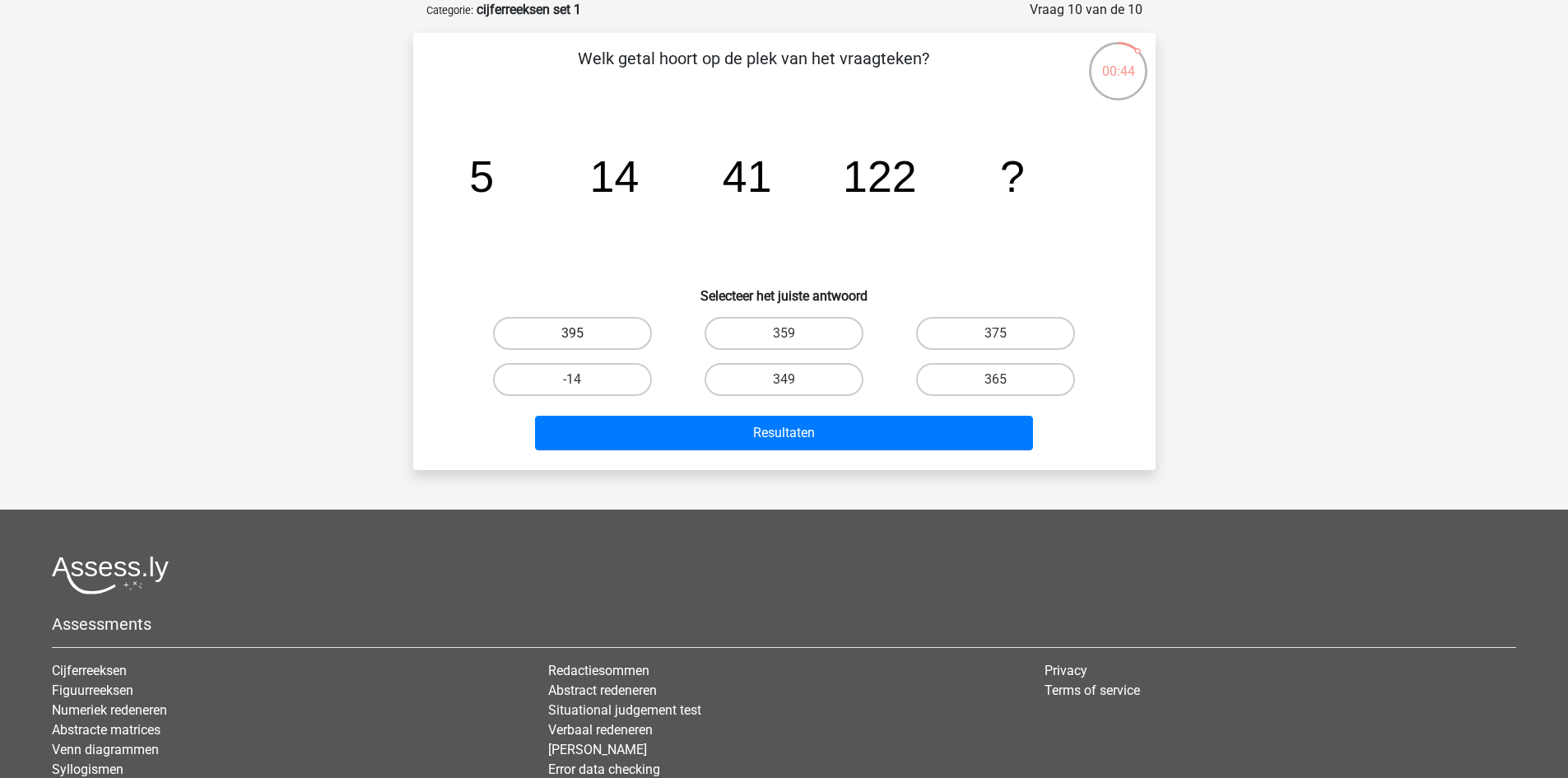
click at [613, 332] on label "395" at bounding box center [572, 333] width 159 height 33
click at [583, 333] on input "395" at bounding box center [577, 338] width 10 height 10
radio input "true"
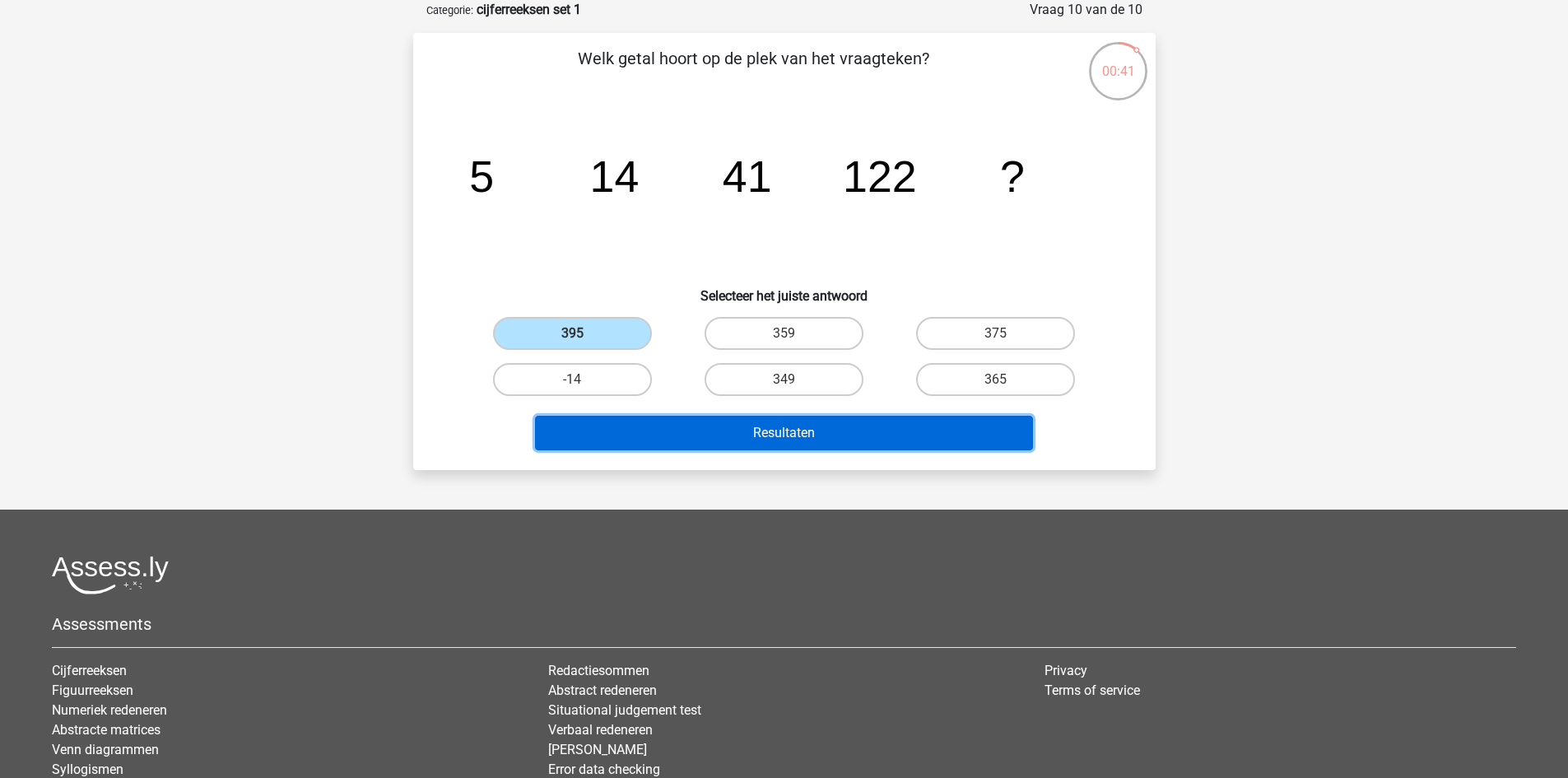
click at [803, 426] on button "Resultaten" at bounding box center [784, 433] width 498 height 34
click at [789, 426] on button "Resultaten" at bounding box center [784, 433] width 498 height 34
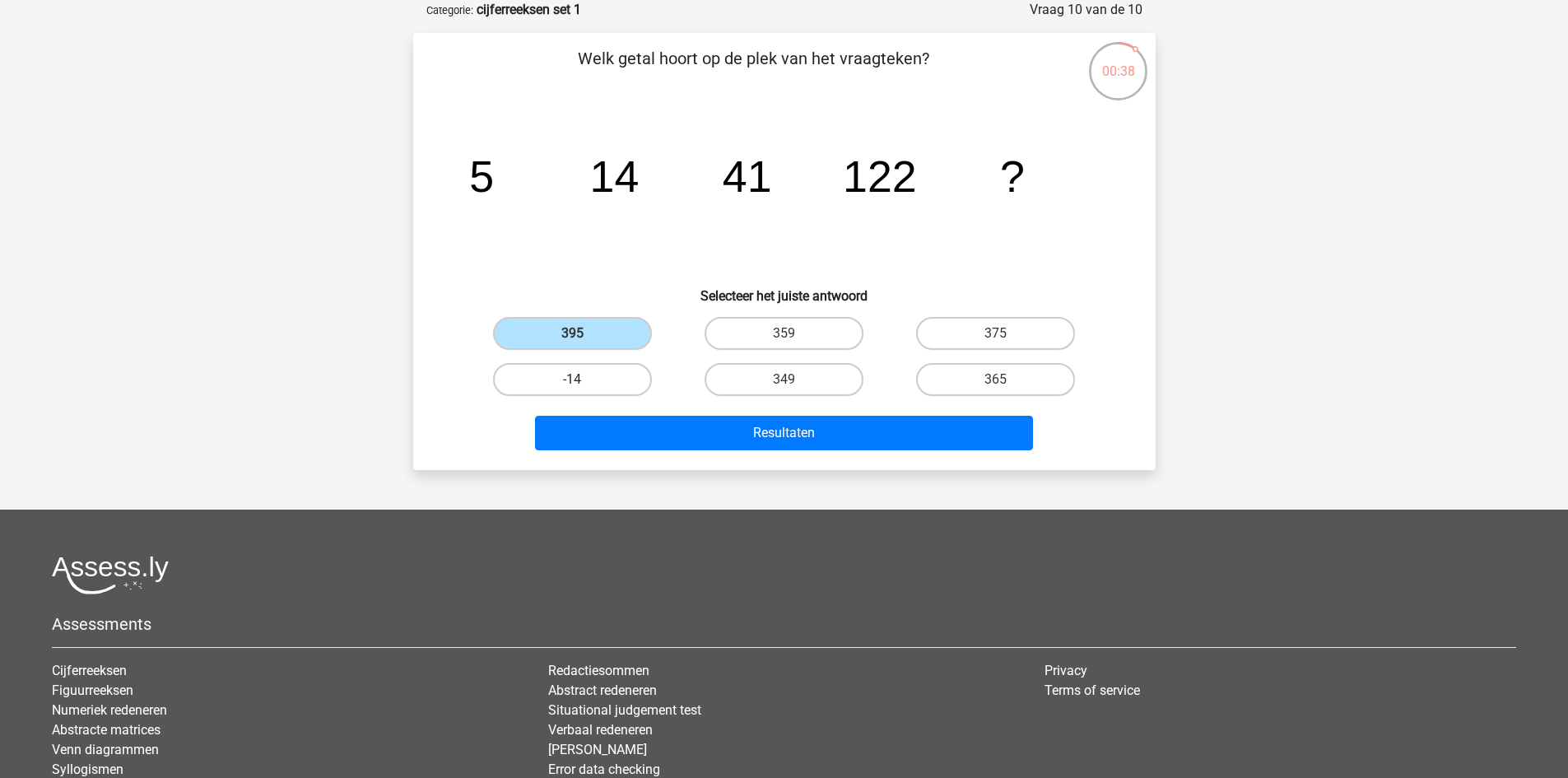
click at [596, 374] on label "-14" at bounding box center [572, 380] width 159 height 33
click at [583, 380] on input "-14" at bounding box center [577, 385] width 10 height 10
radio input "true"
click at [579, 375] on label "-14" at bounding box center [572, 380] width 159 height 33
click at [579, 380] on input "-14" at bounding box center [577, 385] width 10 height 10
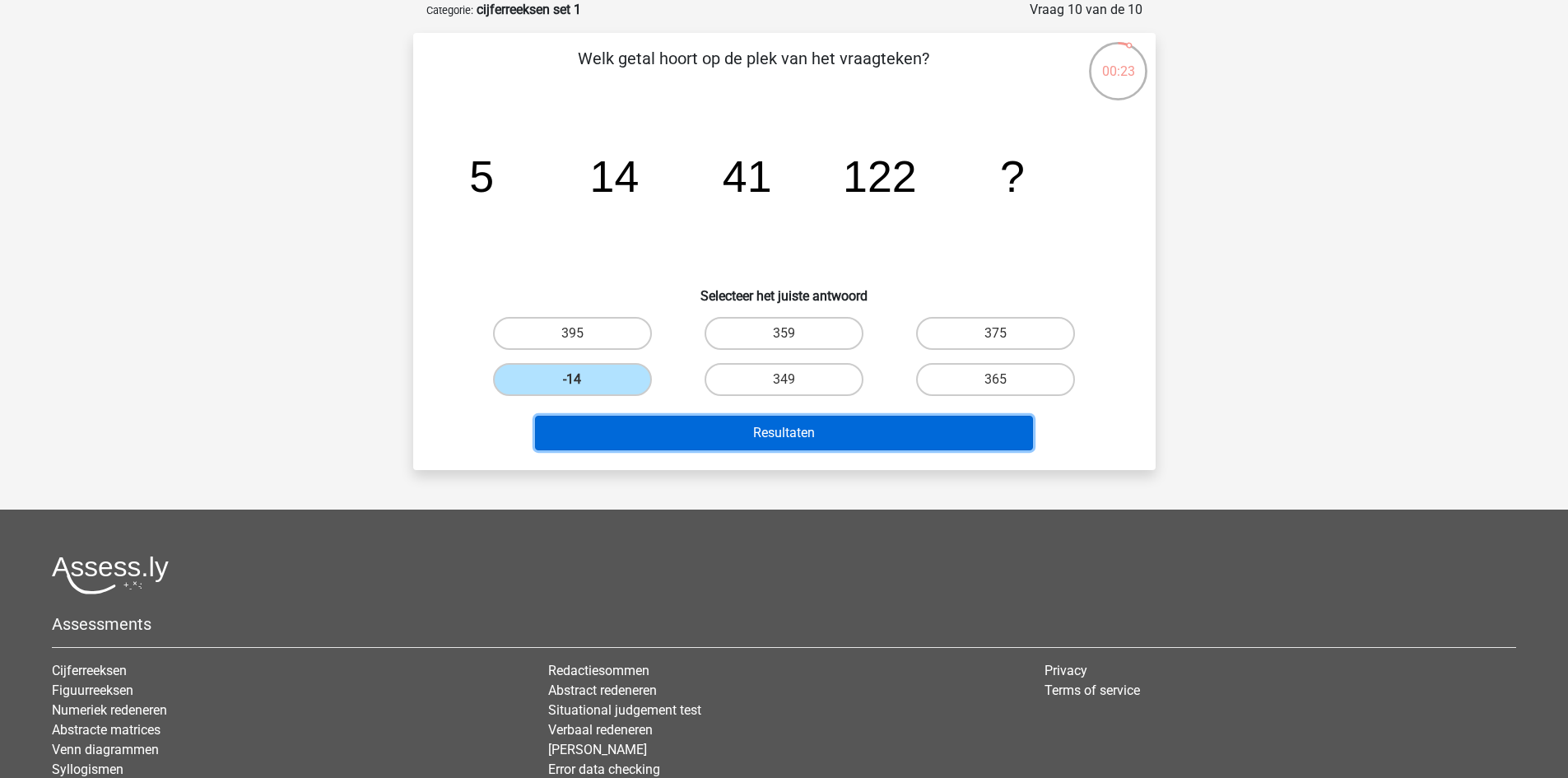
click at [798, 428] on button "Resultaten" at bounding box center [784, 433] width 498 height 34
